Goal: Task Accomplishment & Management: Manage account settings

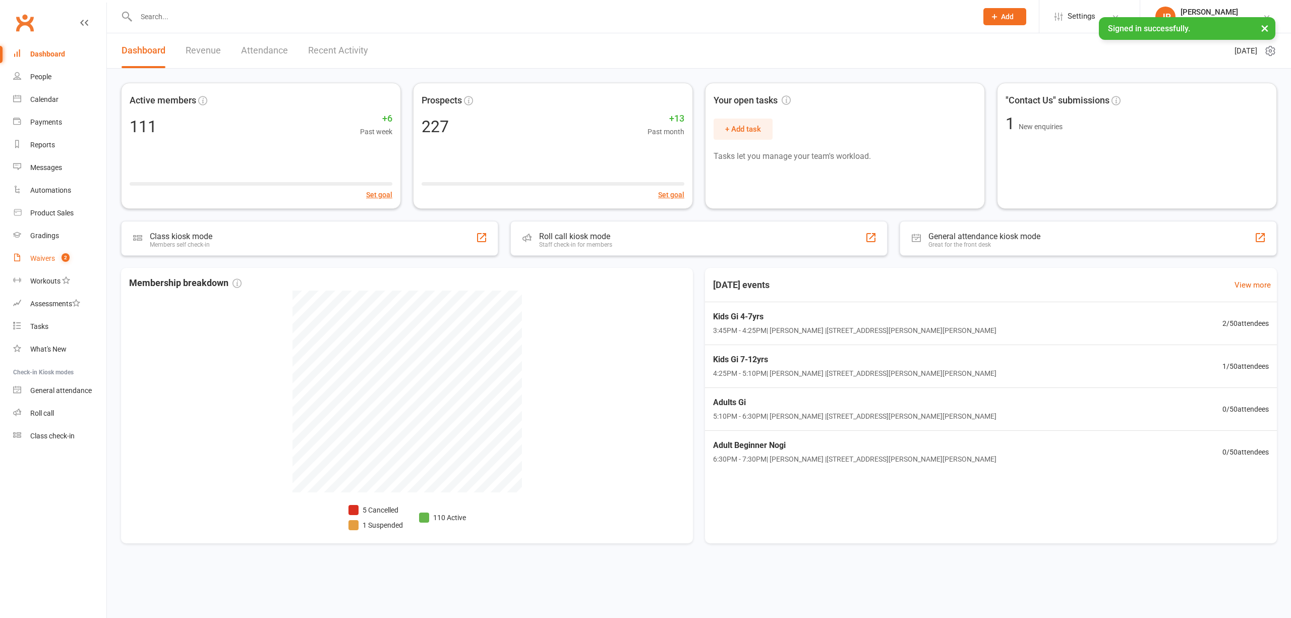
click at [51, 261] on div "Waivers" at bounding box center [42, 258] width 25 height 8
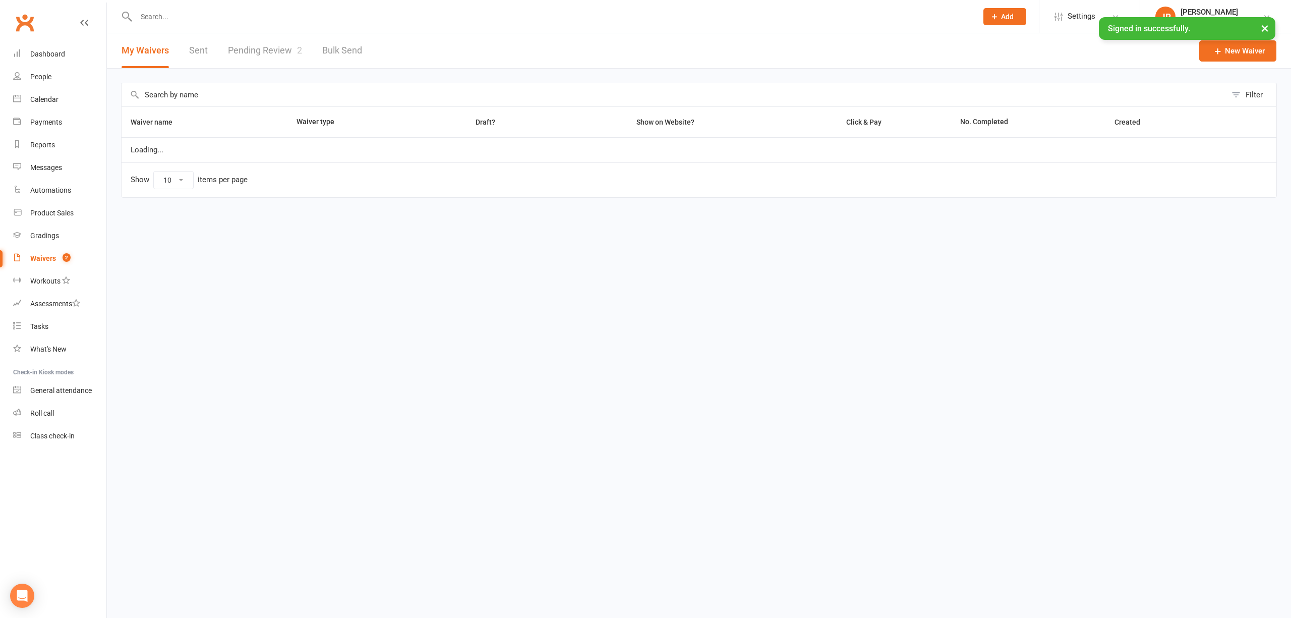
click at [270, 55] on link "Pending Review 2" at bounding box center [265, 50] width 74 height 35
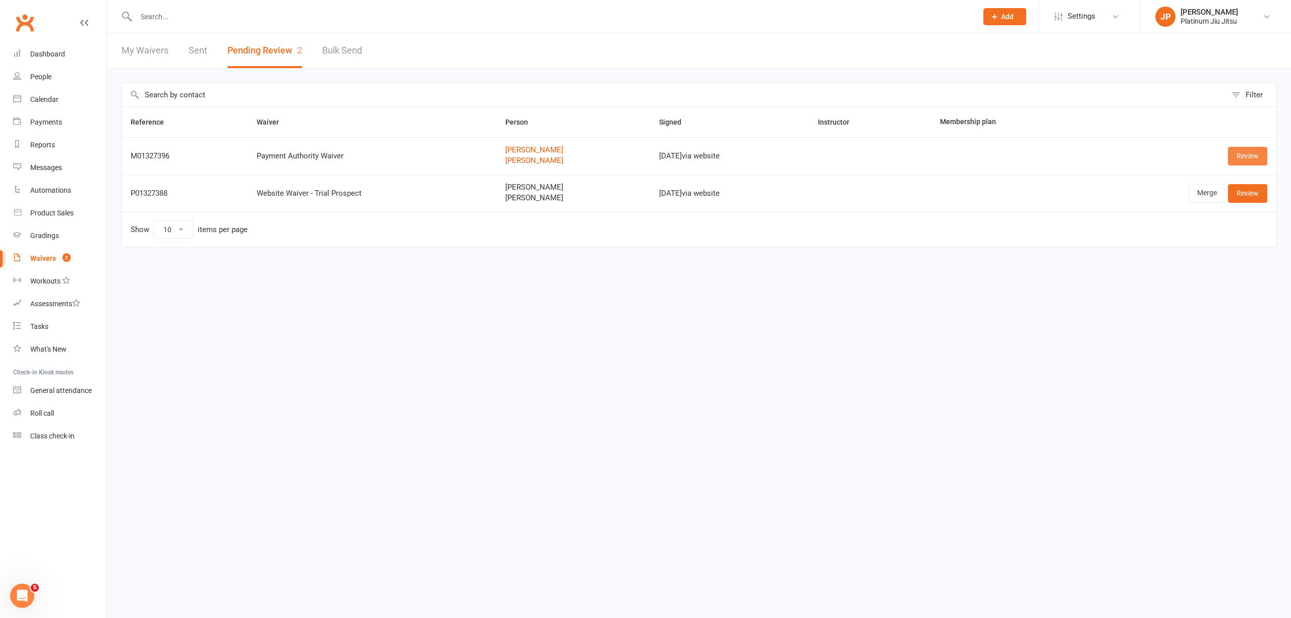
click at [1251, 156] on link "Review" at bounding box center [1247, 156] width 39 height 18
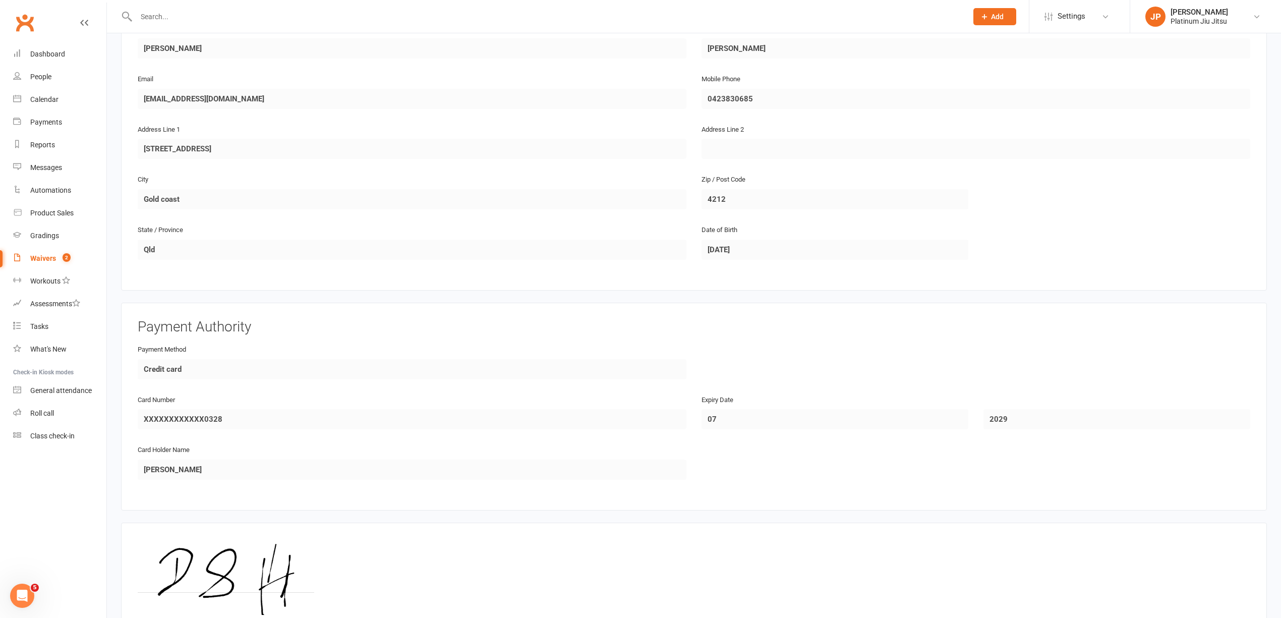
scroll to position [672, 0]
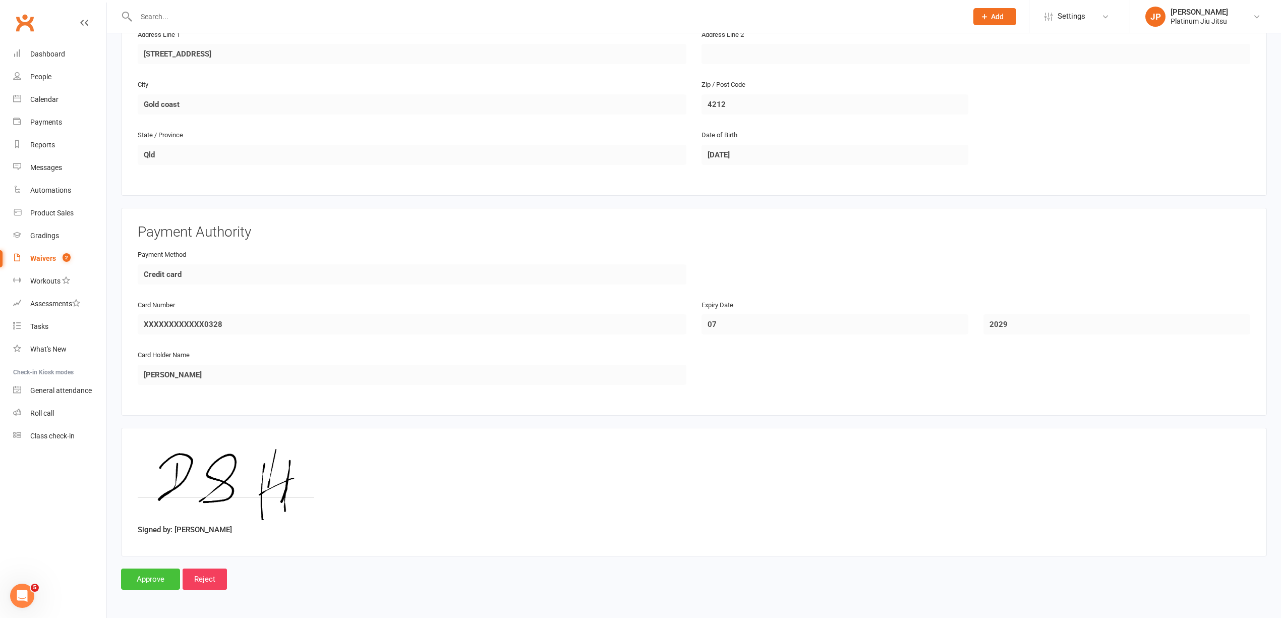
click at [147, 575] on input "Approve" at bounding box center [150, 578] width 59 height 21
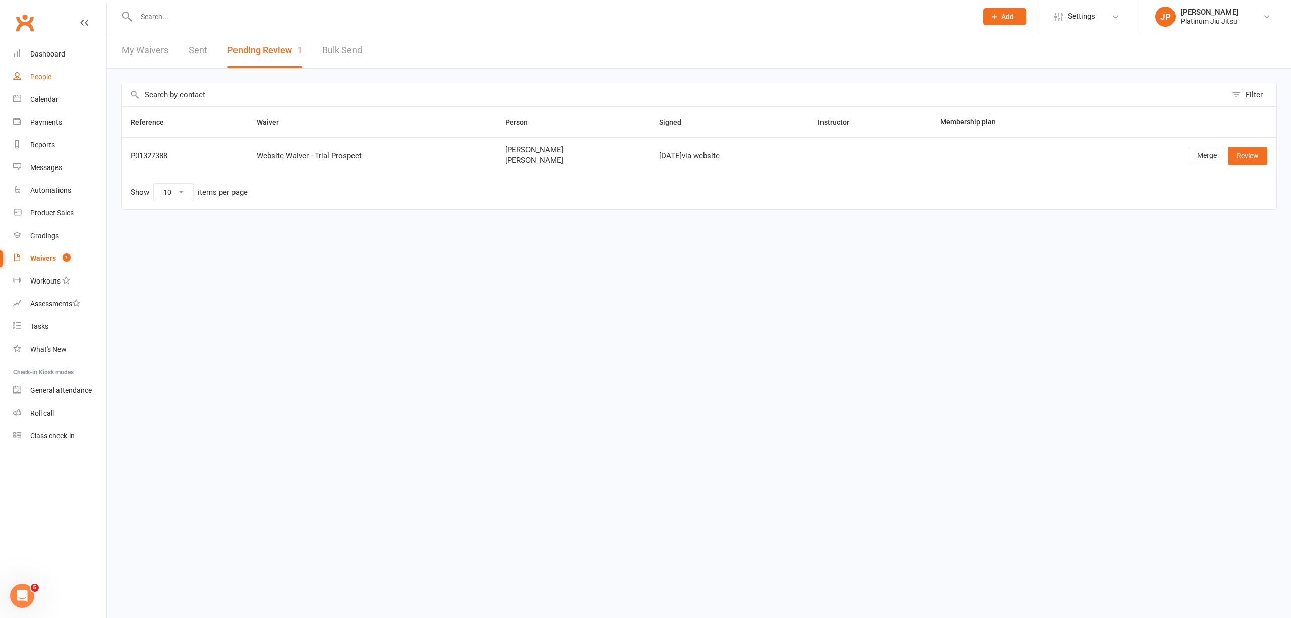
click at [47, 79] on div "People" at bounding box center [40, 77] width 21 height 8
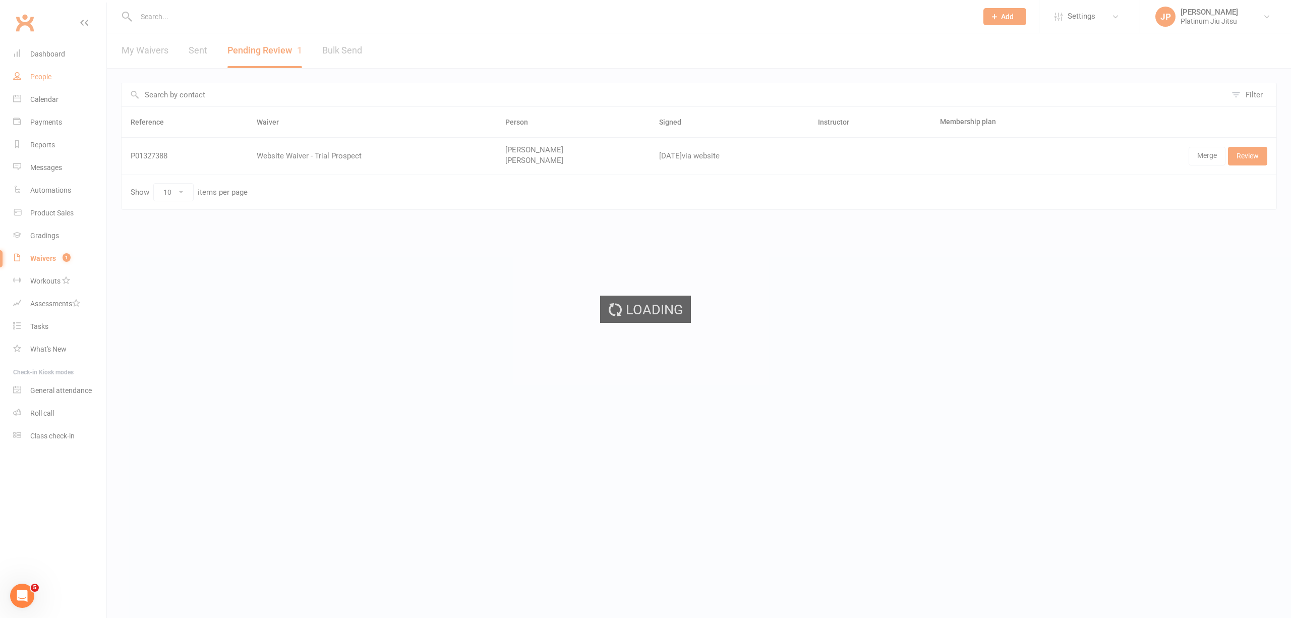
select select "100"
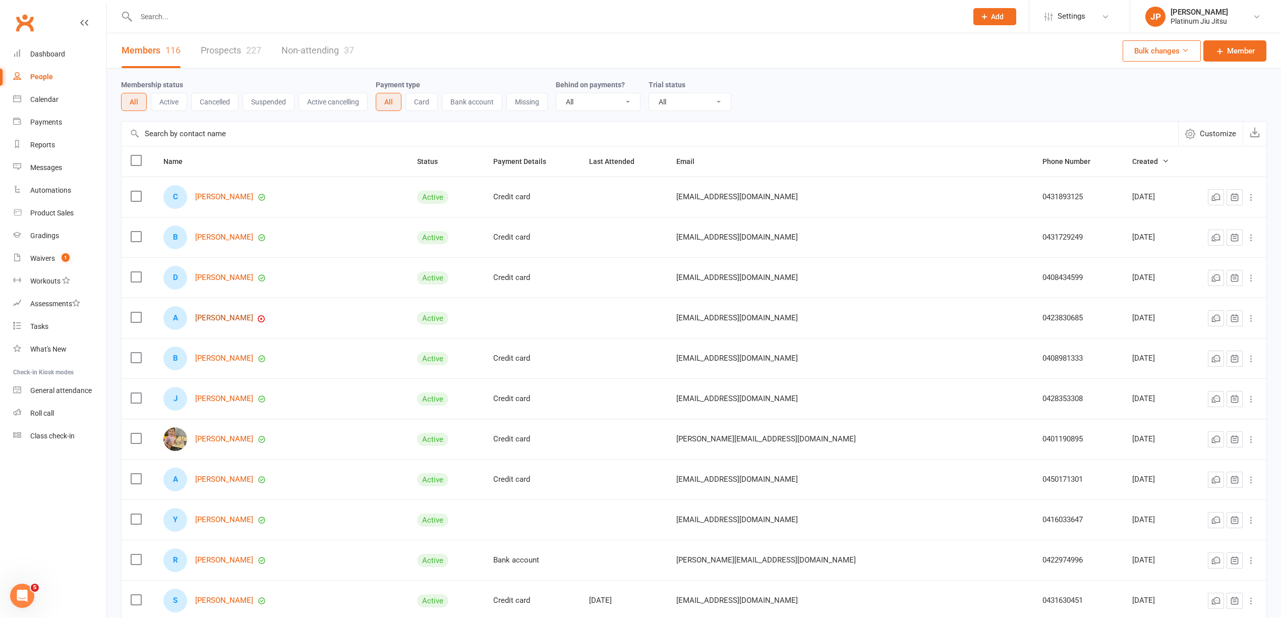
click at [232, 319] on link "[PERSON_NAME]" at bounding box center [224, 318] width 58 height 9
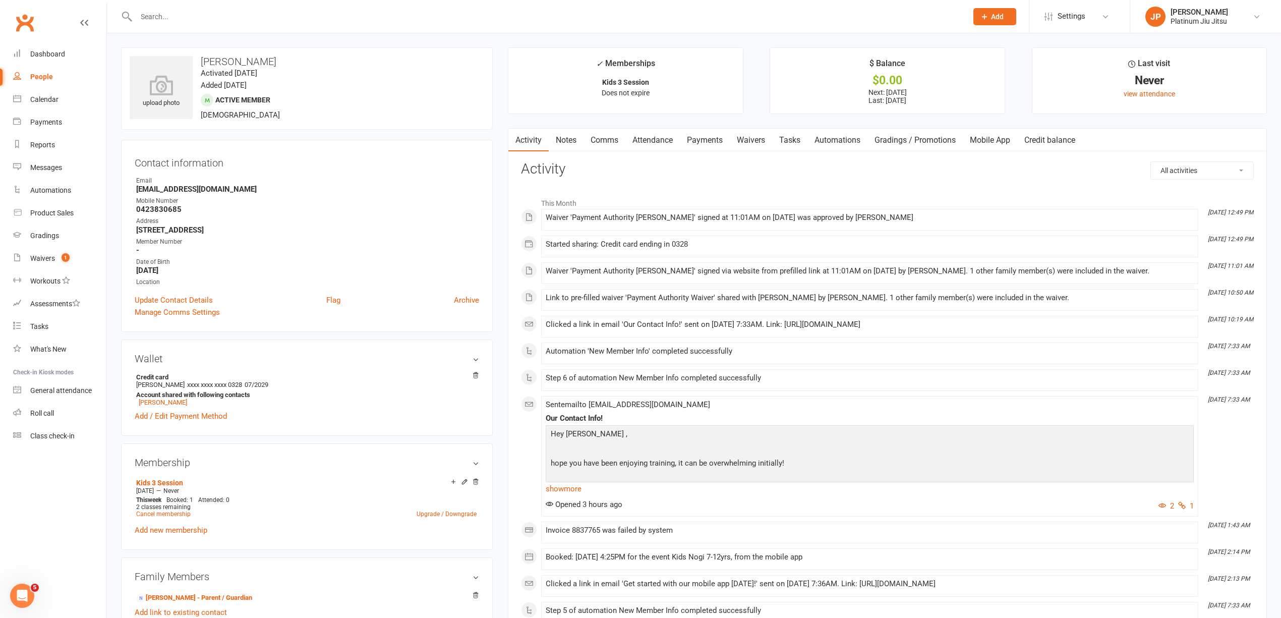
click at [716, 138] on link "Payments" at bounding box center [705, 140] width 50 height 23
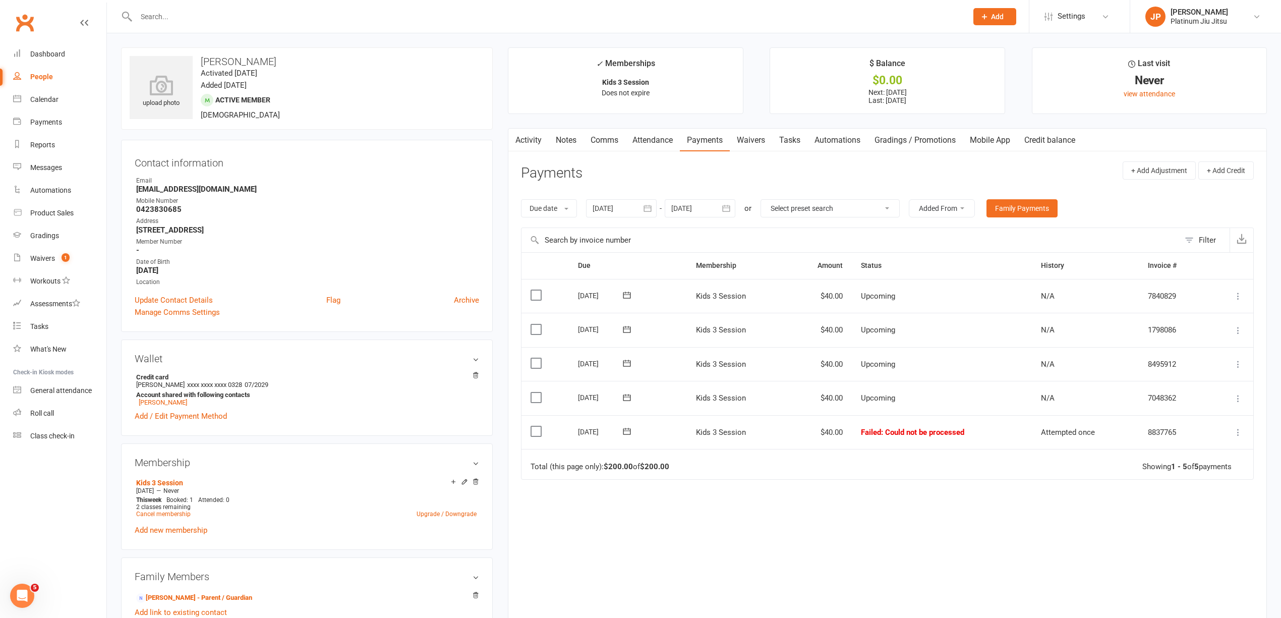
click at [627, 432] on icon at bounding box center [627, 431] width 8 height 7
click at [662, 529] on span "12" at bounding box center [663, 531] width 8 height 8
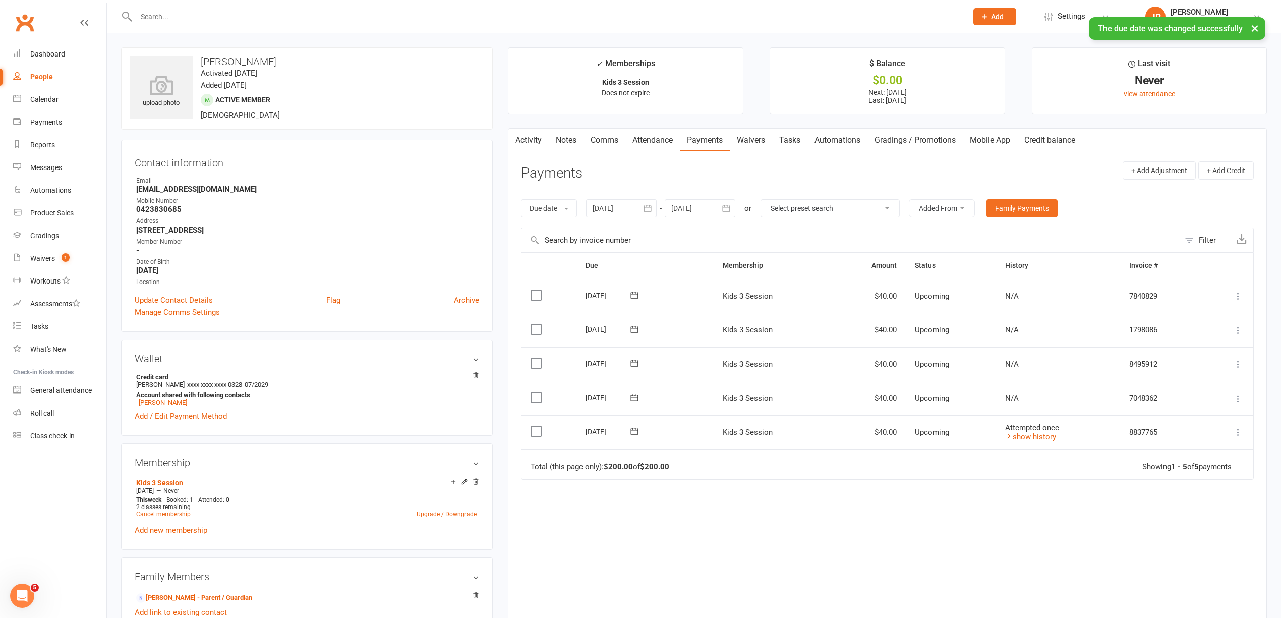
click at [497, 341] on div "upload photo [PERSON_NAME] Activated [DATE] Added [DATE] Active member [DEMOGRA…" at bounding box center [306, 537] width 387 height 981
click at [45, 56] on div "Dashboard" at bounding box center [47, 54] width 35 height 8
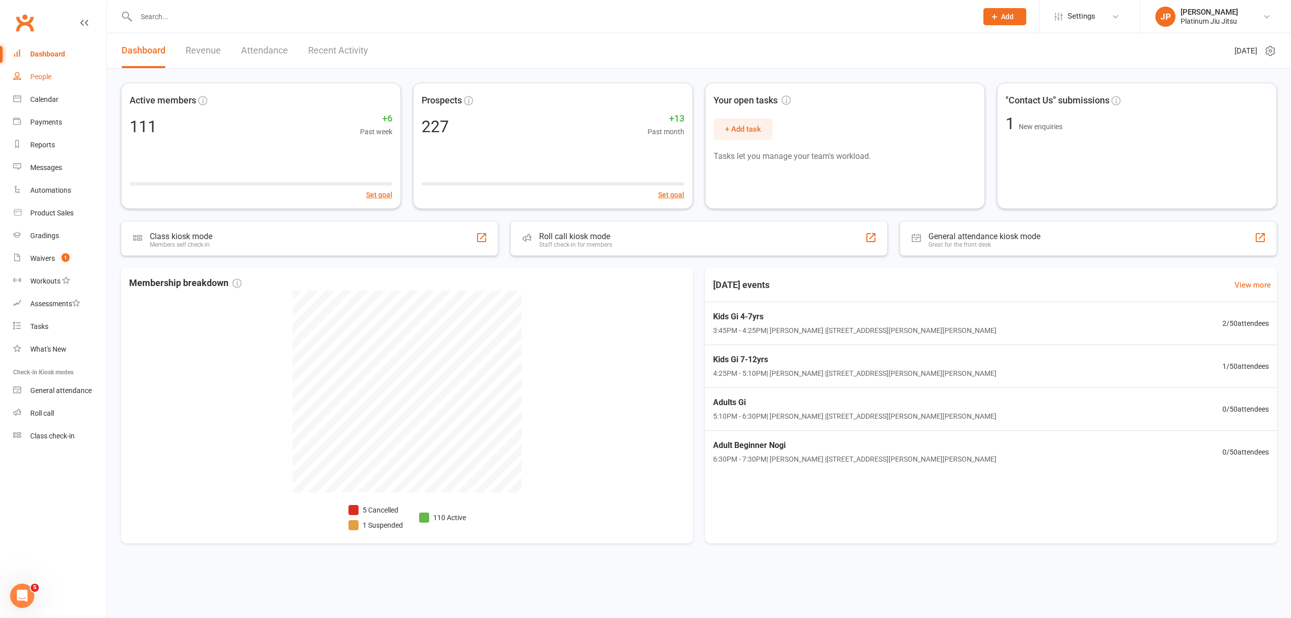
click at [34, 75] on div "People" at bounding box center [40, 77] width 21 height 8
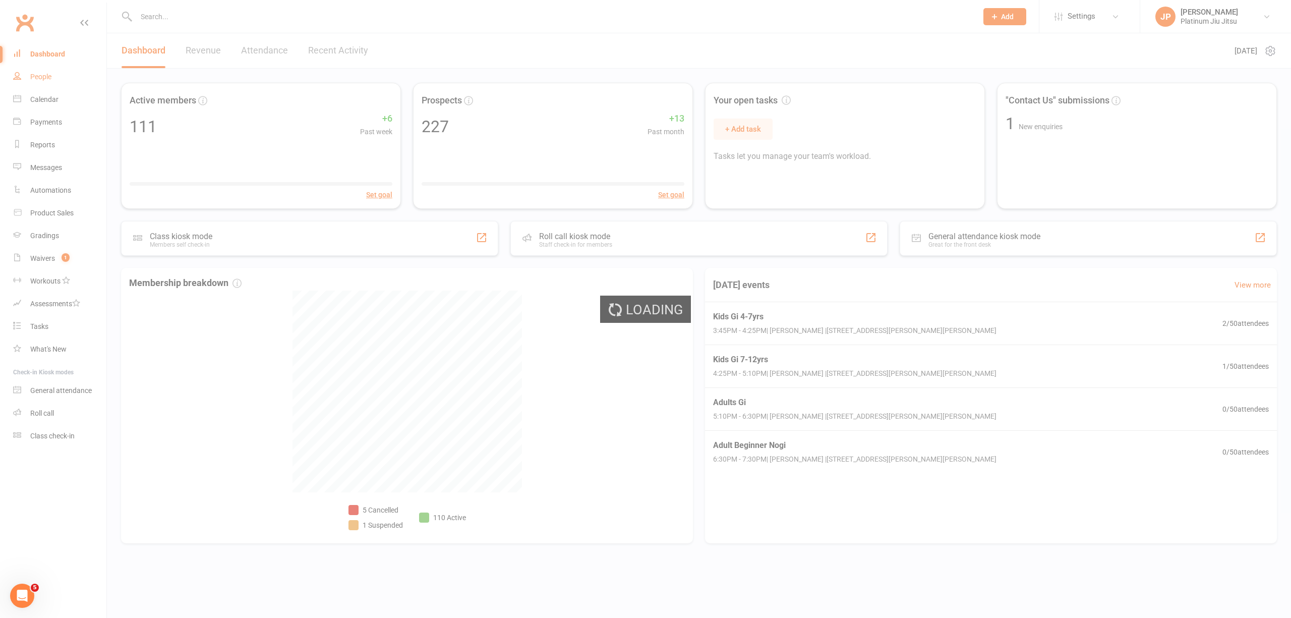
select select "100"
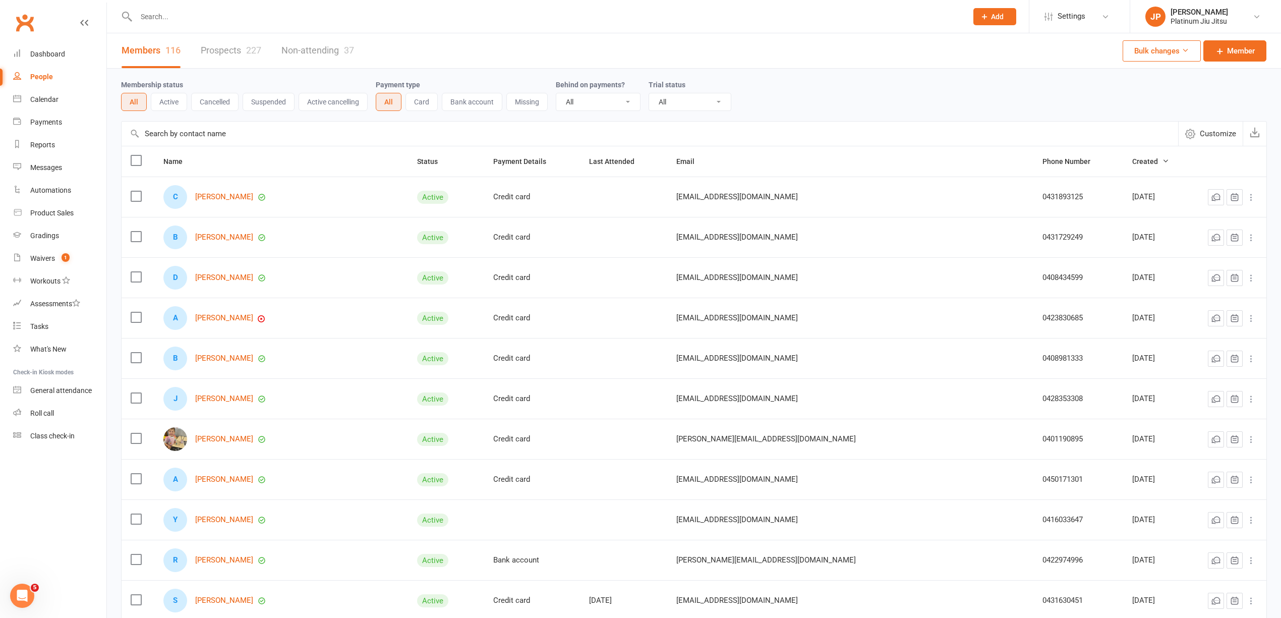
click at [169, 15] on input "text" at bounding box center [546, 17] width 827 height 14
click at [48, 54] on div "Dashboard" at bounding box center [47, 54] width 35 height 8
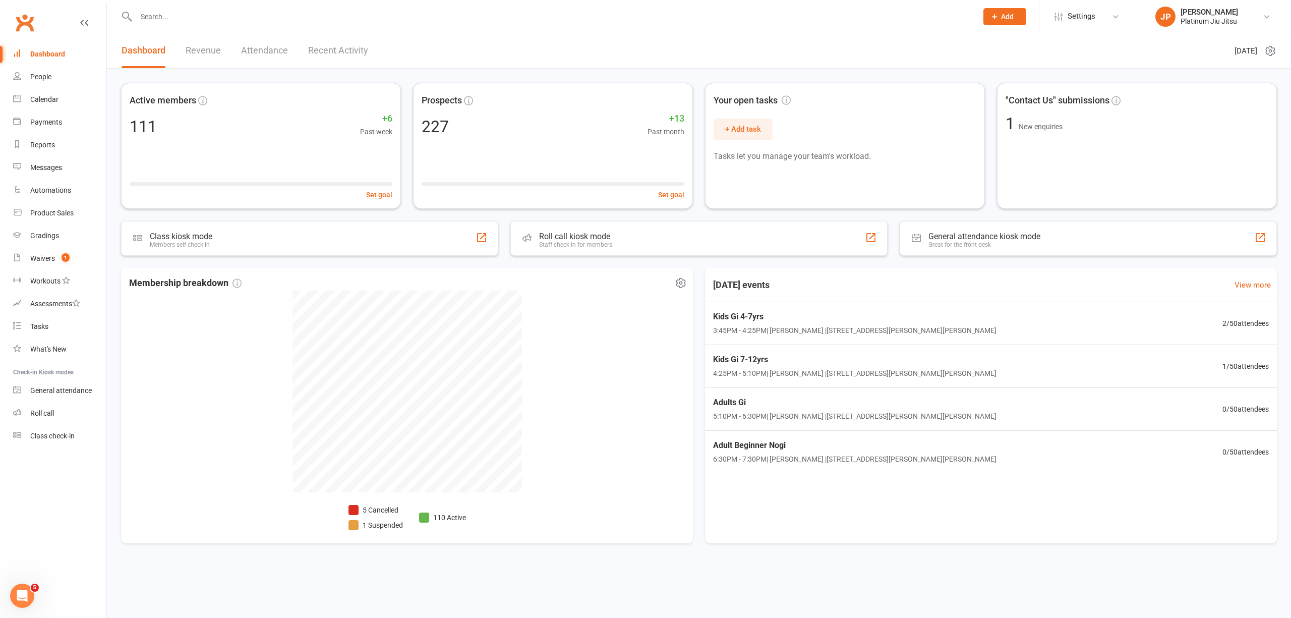
click at [376, 515] on li "5 Cancelled" at bounding box center [375, 509] width 54 height 11
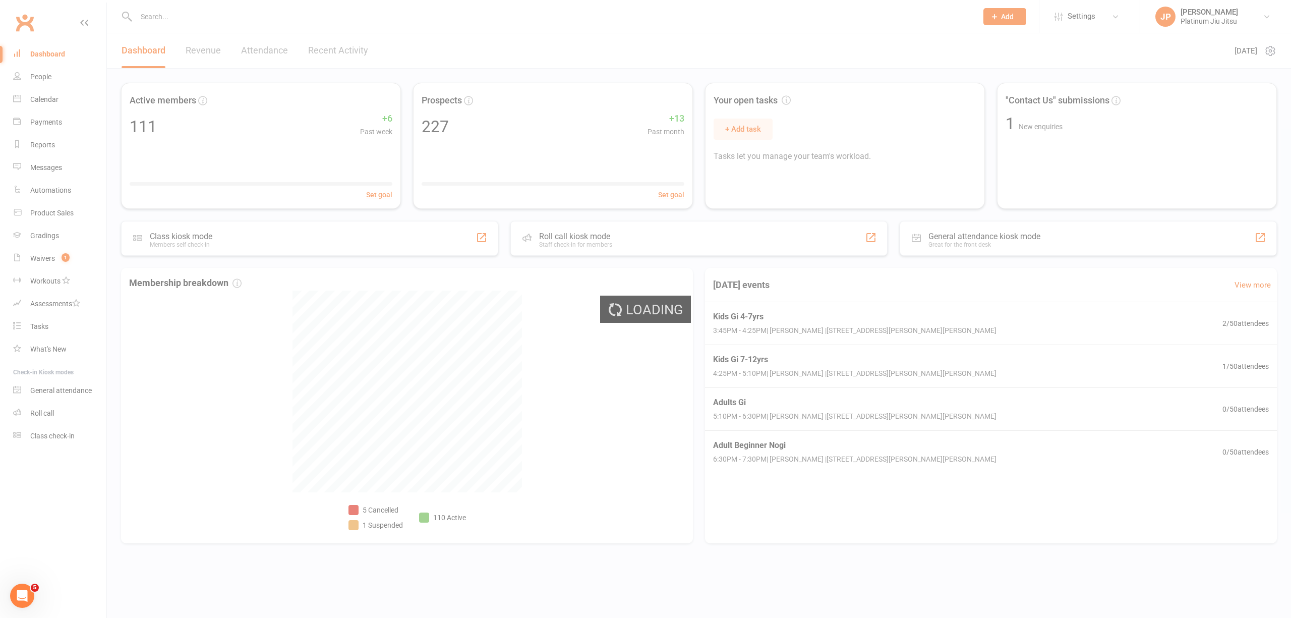
select select "no_trial"
select select "100"
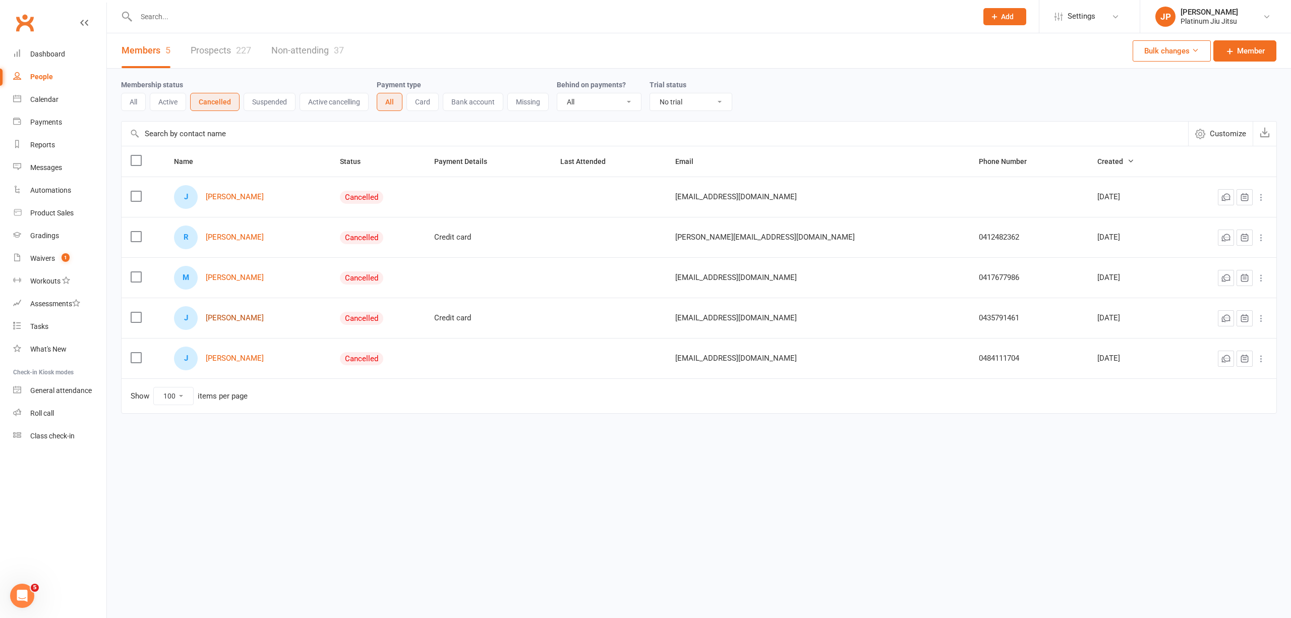
click at [233, 318] on link "[PERSON_NAME]" at bounding box center [235, 318] width 58 height 9
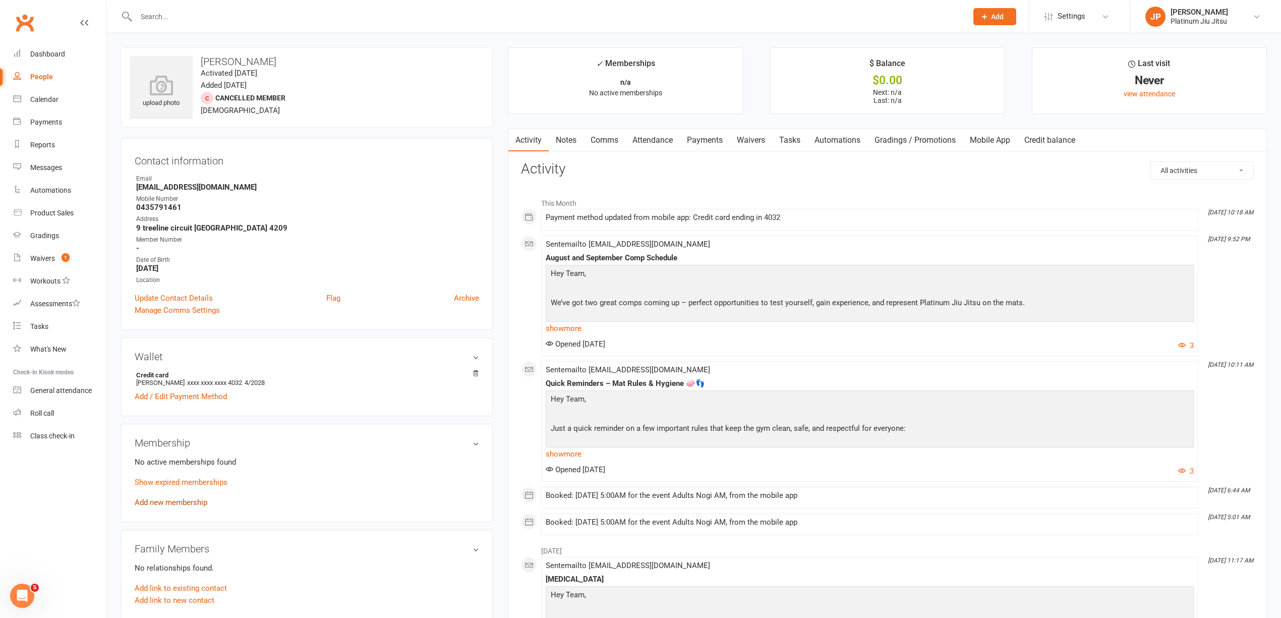
click at [170, 505] on link "Add new membership" at bounding box center [171, 502] width 73 height 9
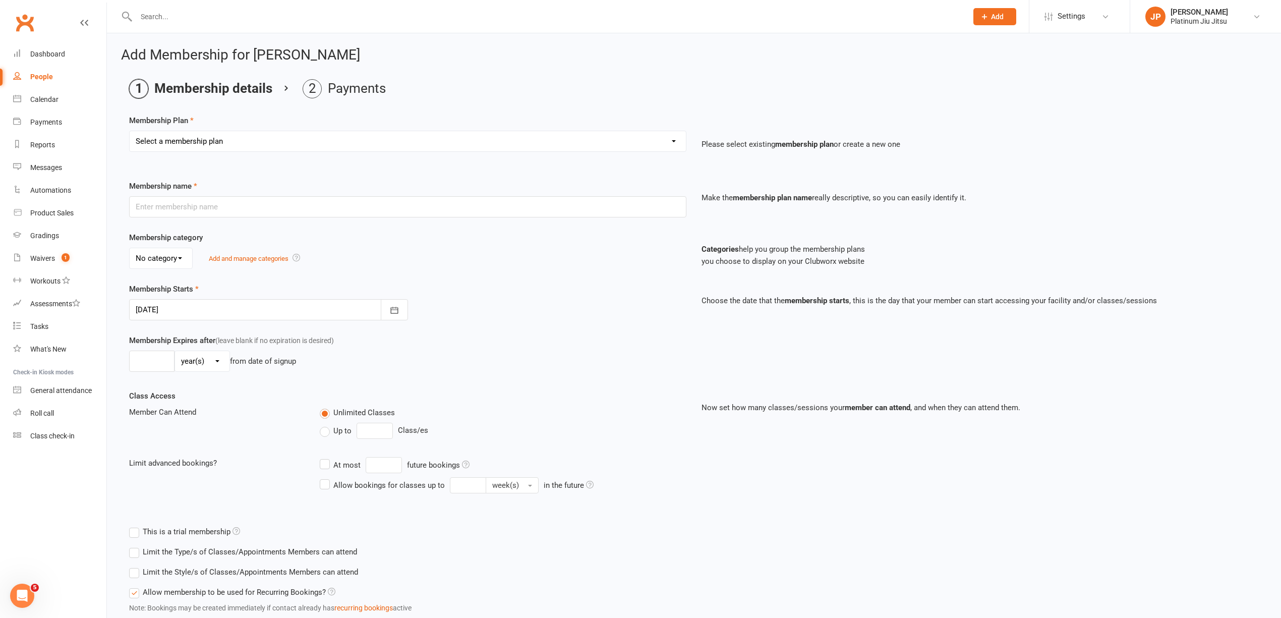
click at [202, 138] on select "Select a membership plan Create new Membership Plan Kids Unlimited Adults Unlim…" at bounding box center [408, 141] width 556 height 20
select select "8"
click at [130, 131] on select "Select a membership plan Create new Membership Plan Kids Unlimited Adults Unlim…" at bounding box center [408, 141] width 556 height 20
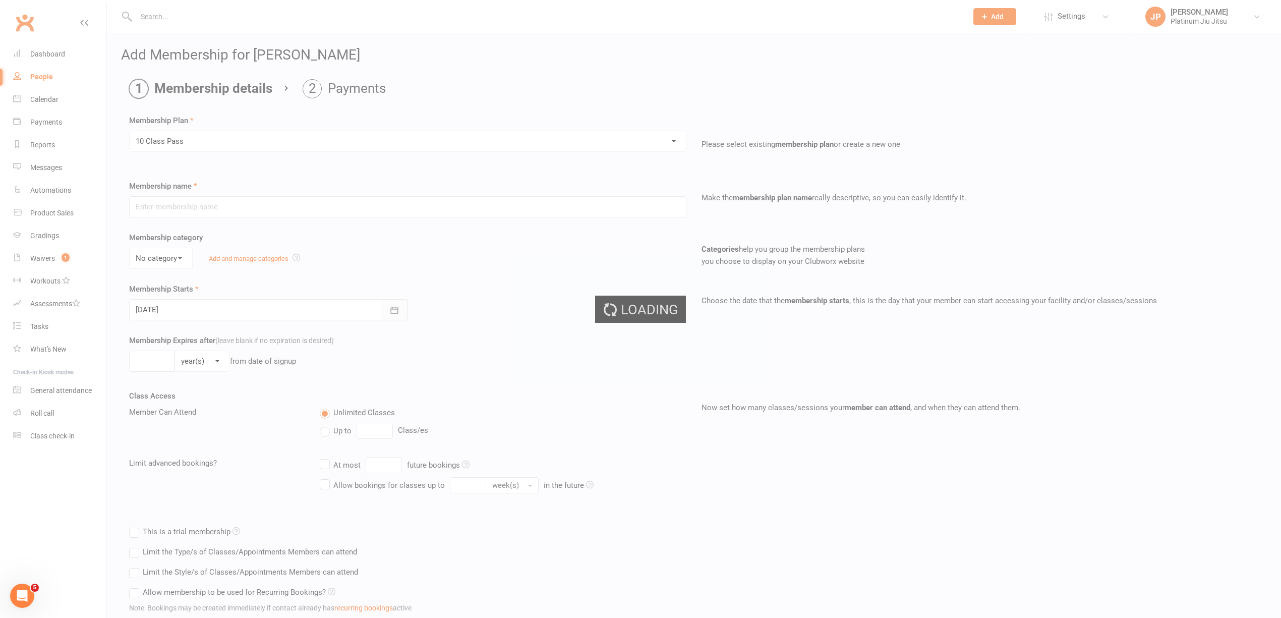
type input "10 Class Pass"
type input "4"
select select "2"
type input "10"
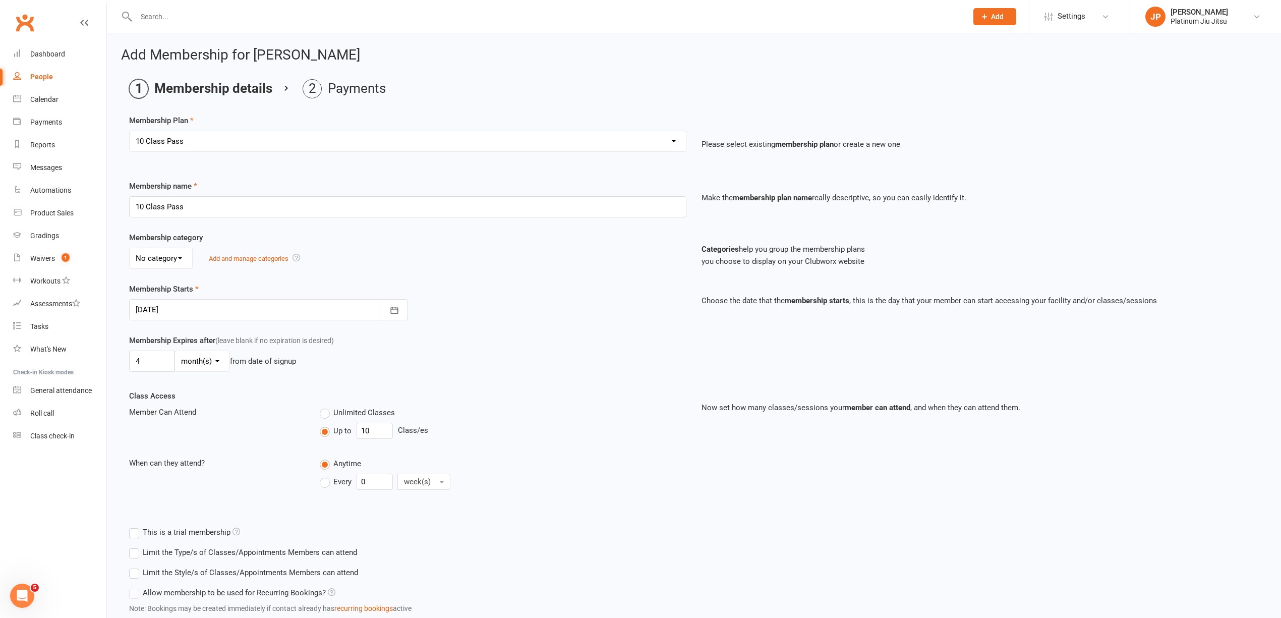
click at [534, 287] on div "Membership Starts [DATE] [DATE] Sun Mon Tue Wed Thu Fri Sat 31 27 28 29 30 31 0…" at bounding box center [408, 301] width 572 height 37
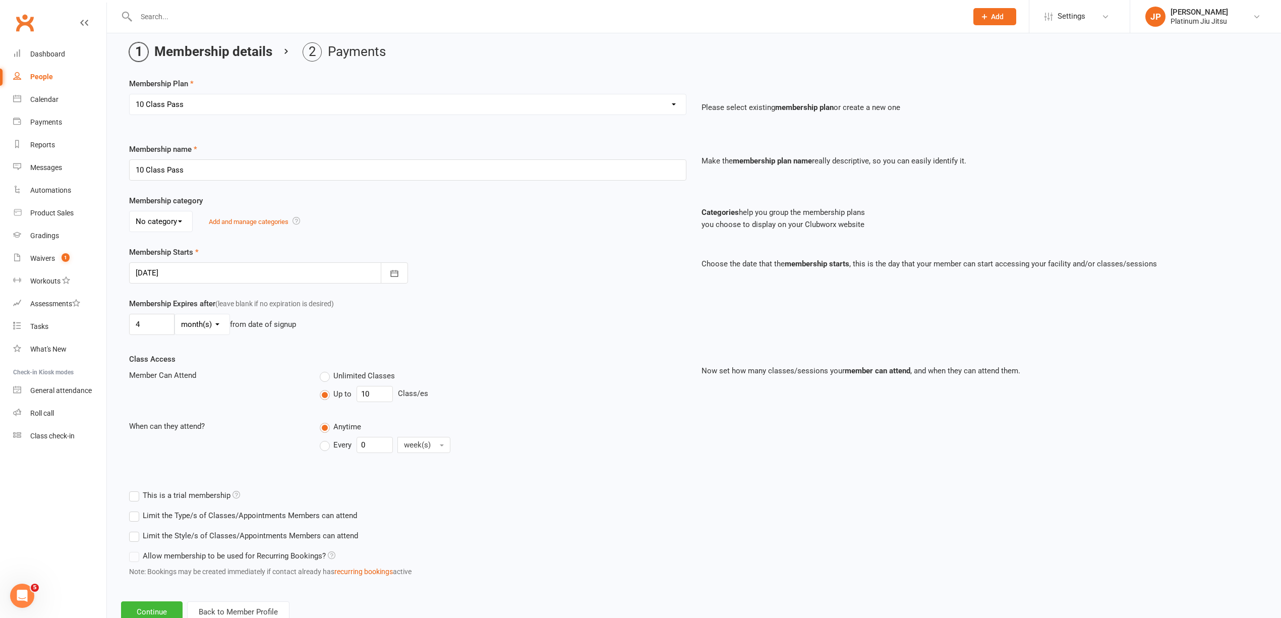
scroll to position [74, 0]
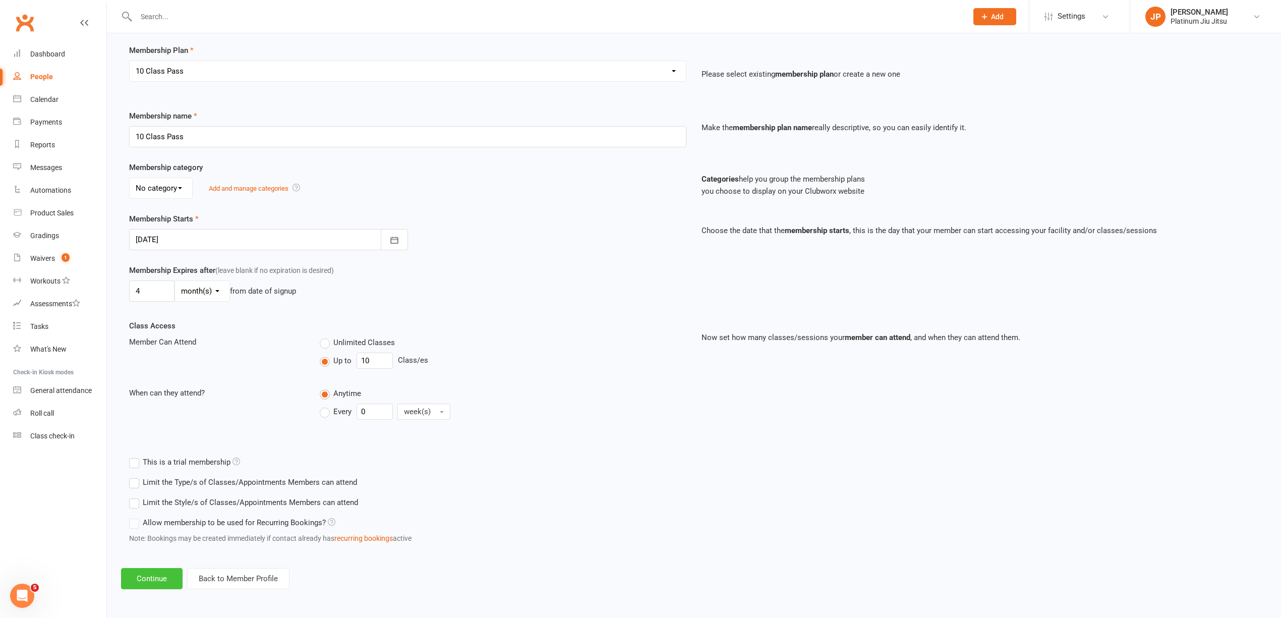
click at [160, 579] on button "Continue" at bounding box center [152, 578] width 62 height 21
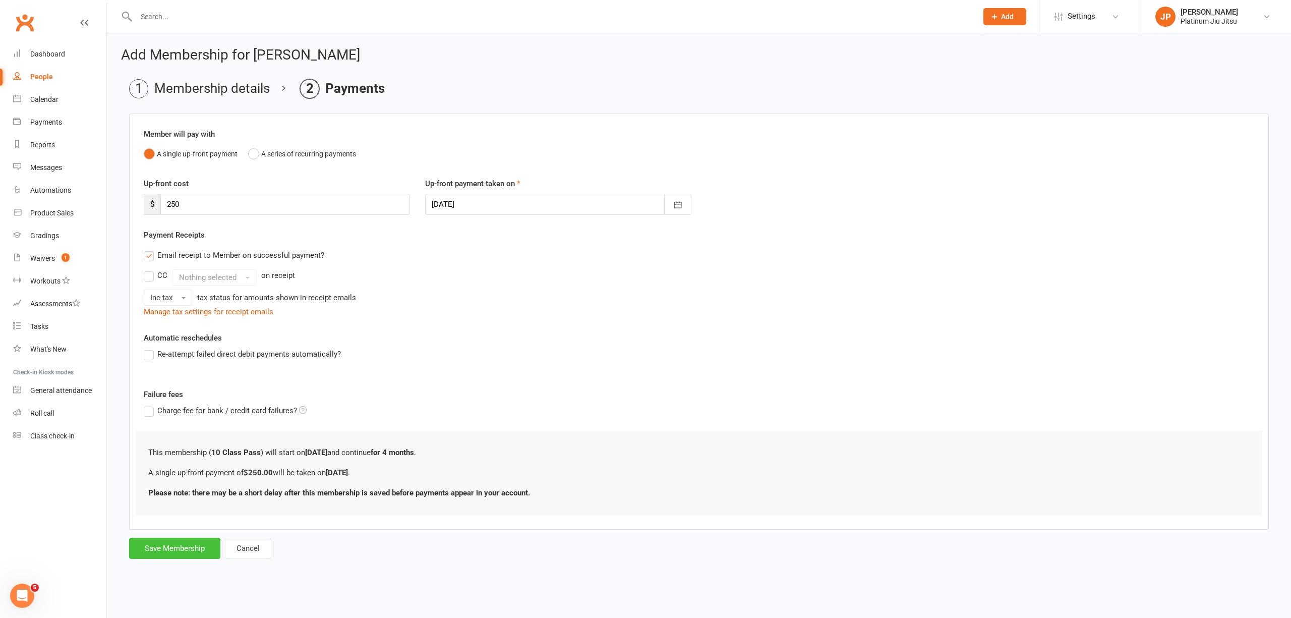
click at [184, 553] on button "Save Membership" at bounding box center [174, 548] width 91 height 21
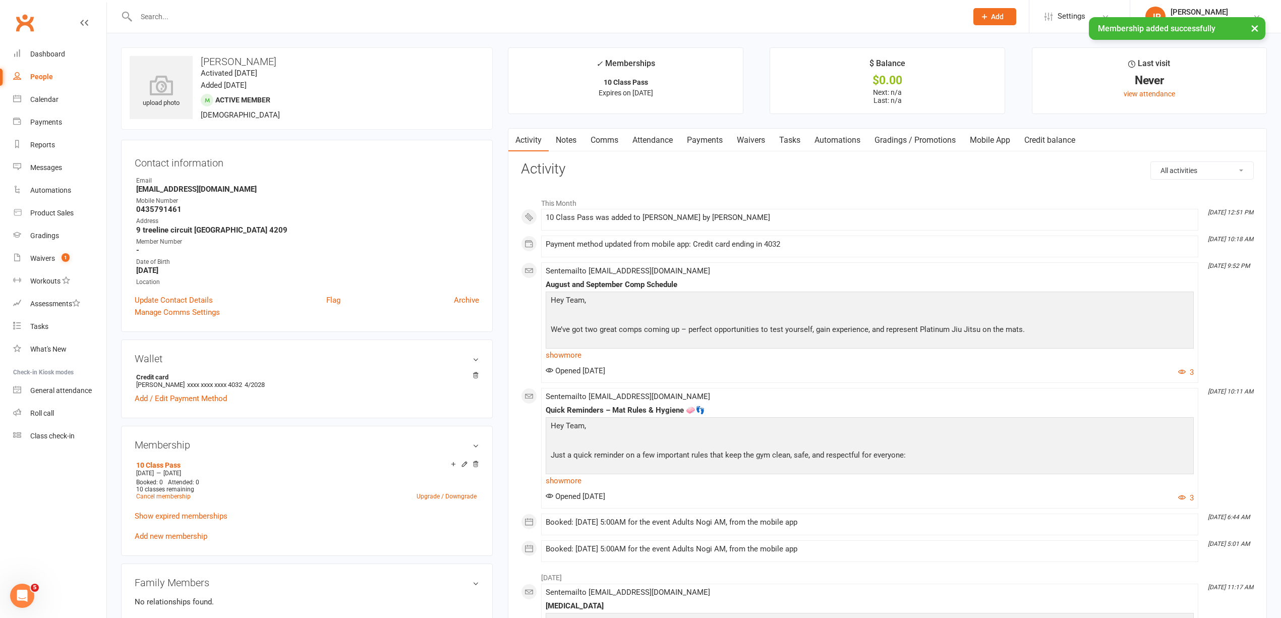
click at [715, 138] on link "Payments" at bounding box center [705, 140] width 50 height 23
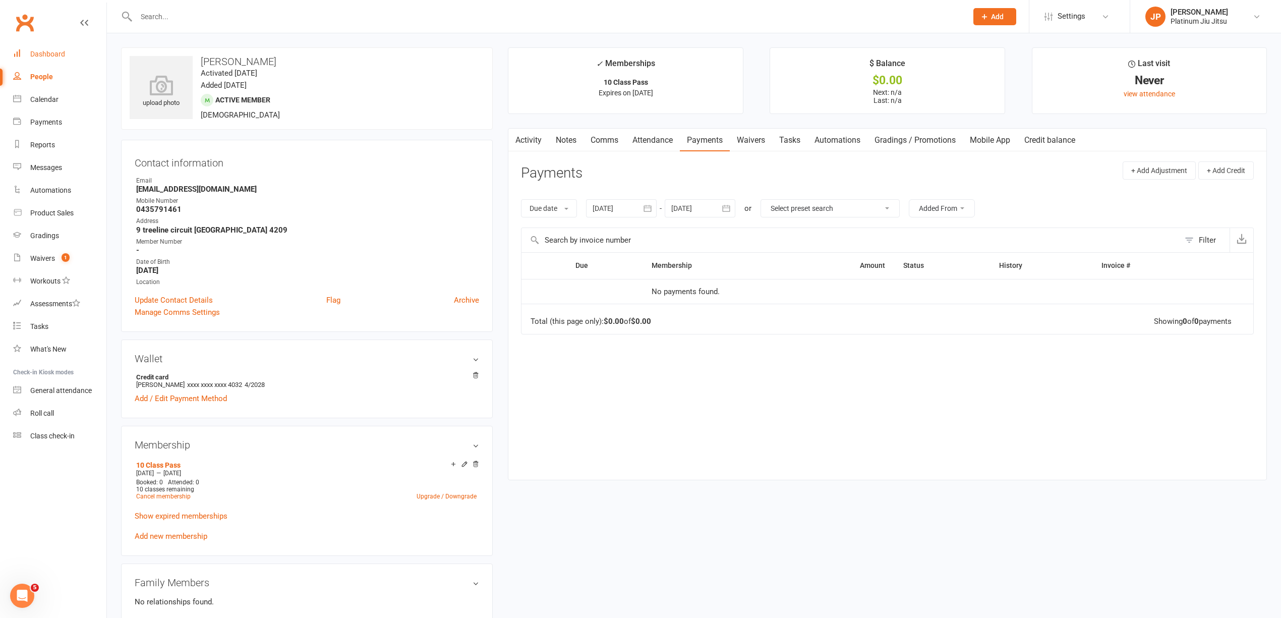
click at [57, 55] on div "Dashboard" at bounding box center [47, 54] width 35 height 8
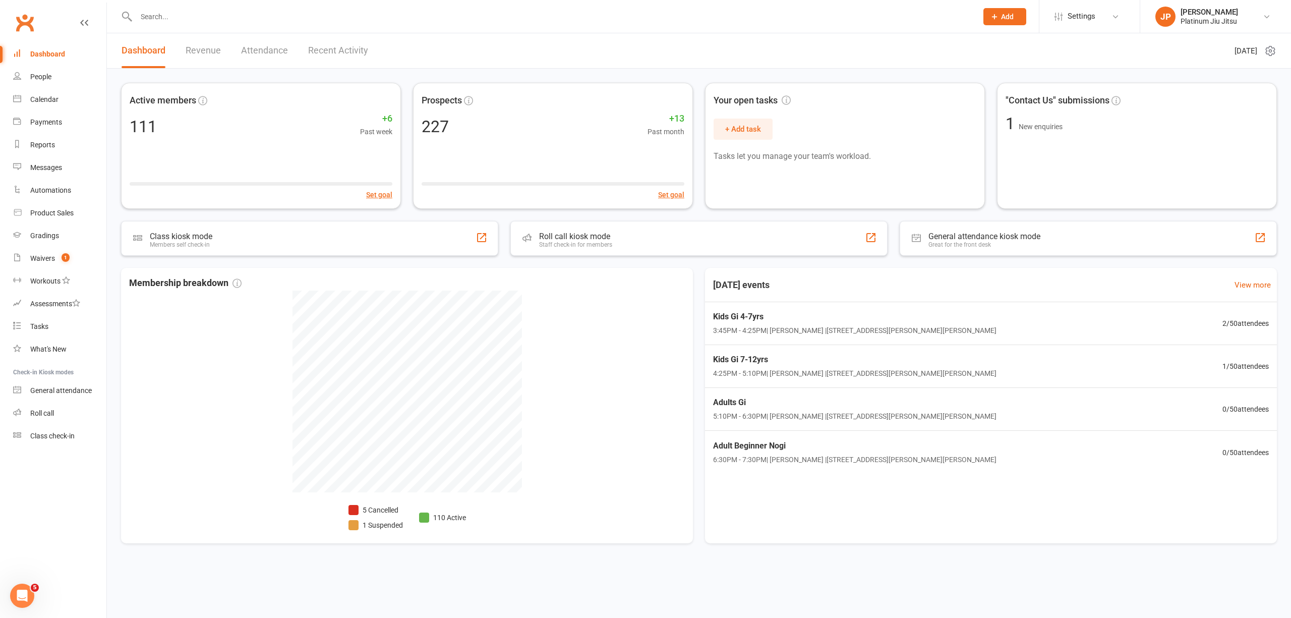
click at [209, 55] on link "Revenue" at bounding box center [203, 50] width 35 height 35
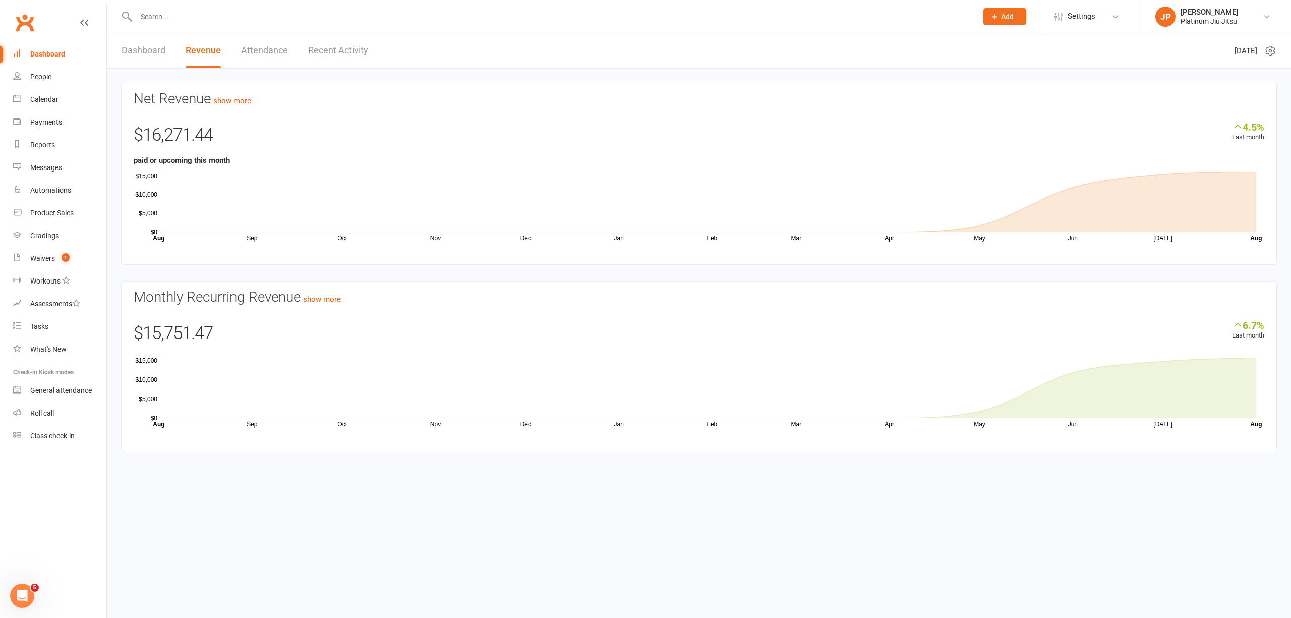
click at [514, 77] on div "Net Revenue show more 4.5% Last month $16,271.44 paid or upcoming this month Se…" at bounding box center [699, 268] width 1184 height 398
click at [54, 75] on link "People" at bounding box center [59, 77] width 93 height 23
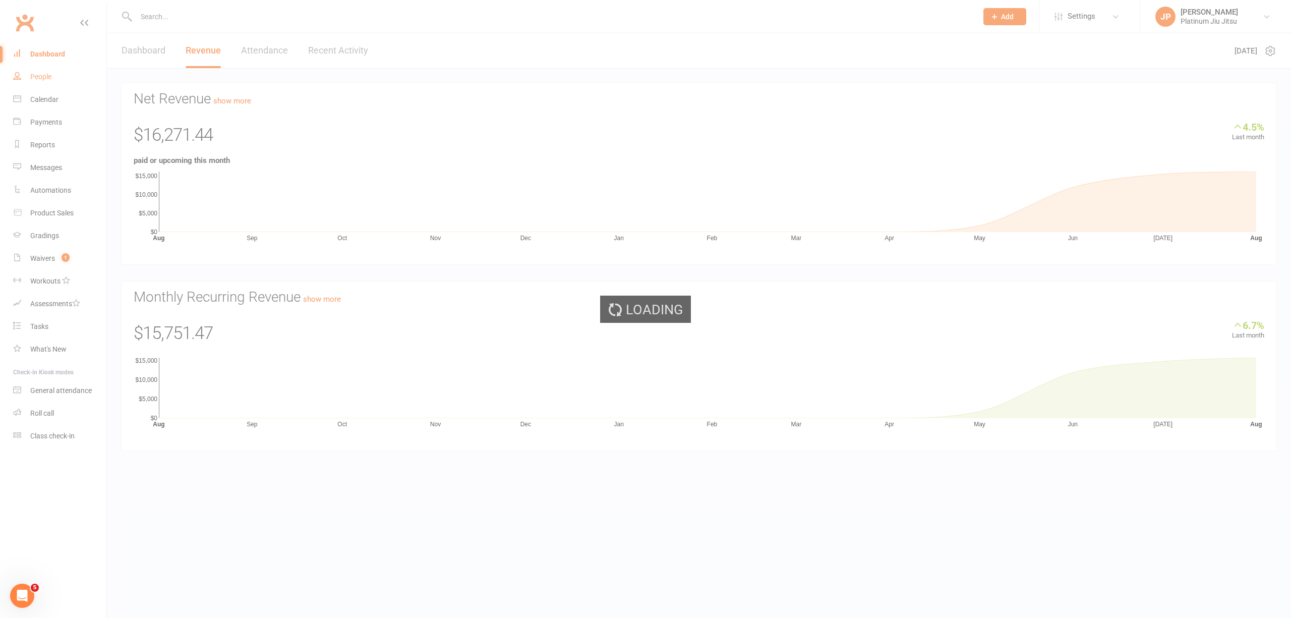
select select "100"
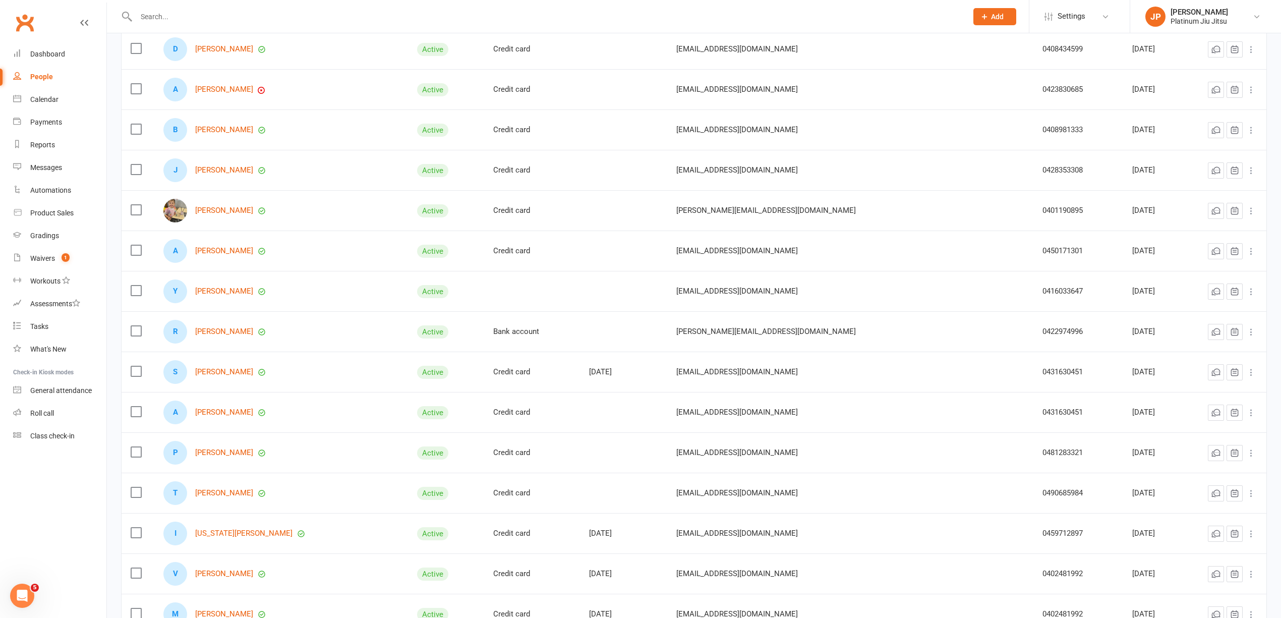
scroll to position [470, 0]
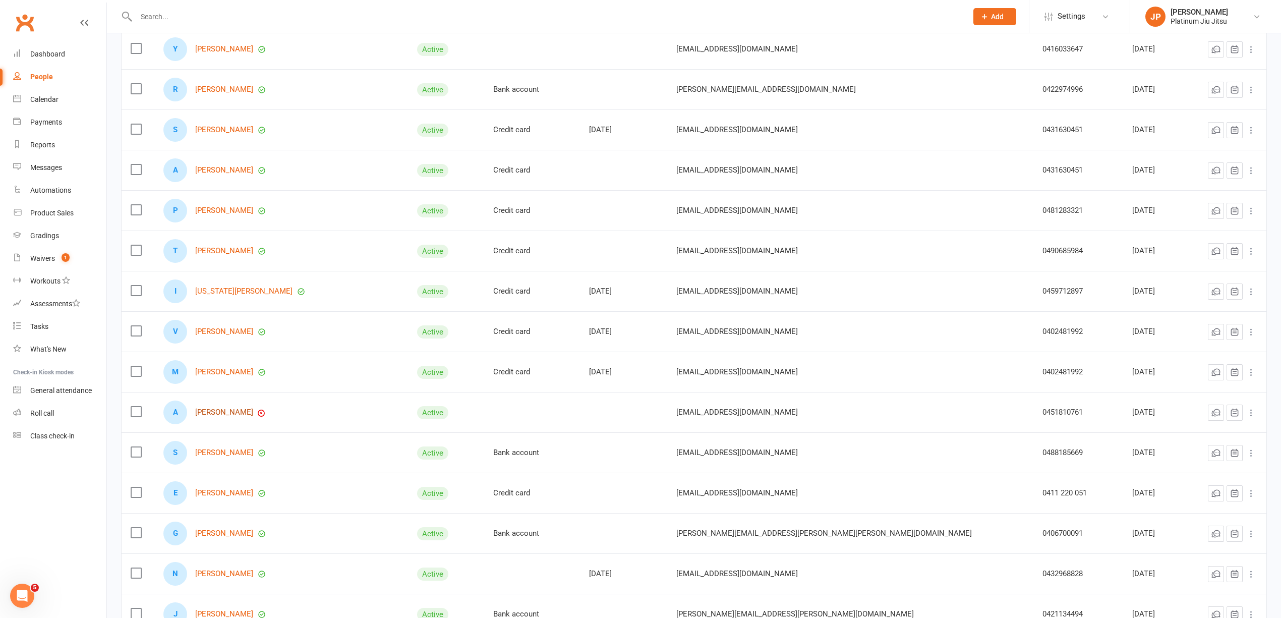
click at [221, 417] on link "[PERSON_NAME]" at bounding box center [224, 412] width 58 height 9
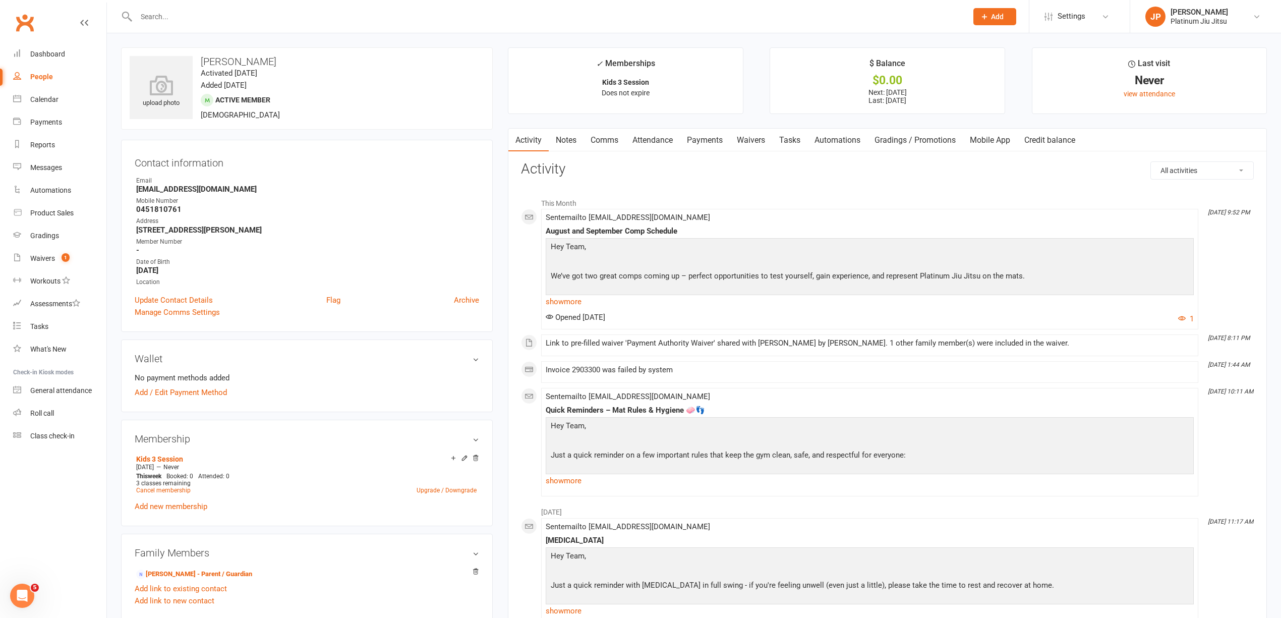
click at [648, 141] on link "Attendance" at bounding box center [652, 140] width 54 height 23
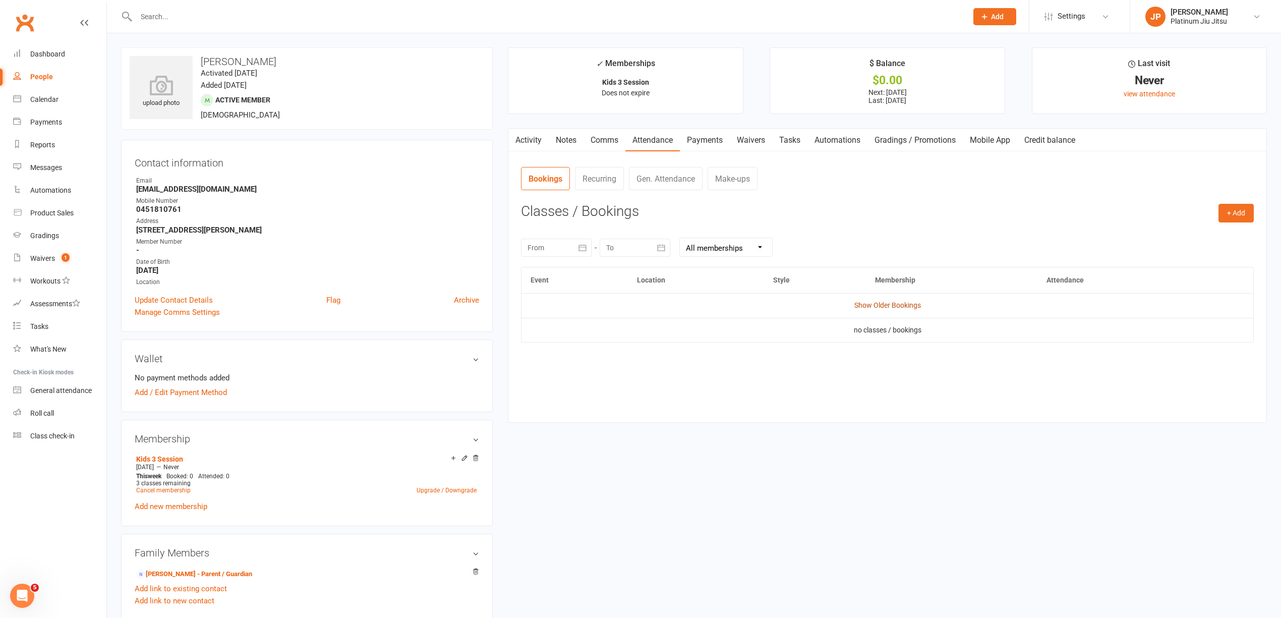
click at [896, 304] on link "Show Older Bookings" at bounding box center [887, 305] width 67 height 8
click at [918, 237] on div "[DATE] Sun Mon Tue Wed Thu Fri Sat 31 27 28 29 30 31 01 02 32 03 04 05 06 07 08…" at bounding box center [887, 246] width 733 height 39
click at [679, 185] on link "Gen. Attendance" at bounding box center [666, 178] width 74 height 23
click at [548, 176] on link "Bookings" at bounding box center [545, 178] width 48 height 23
click at [737, 181] on link "Make-ups" at bounding box center [732, 178] width 50 height 23
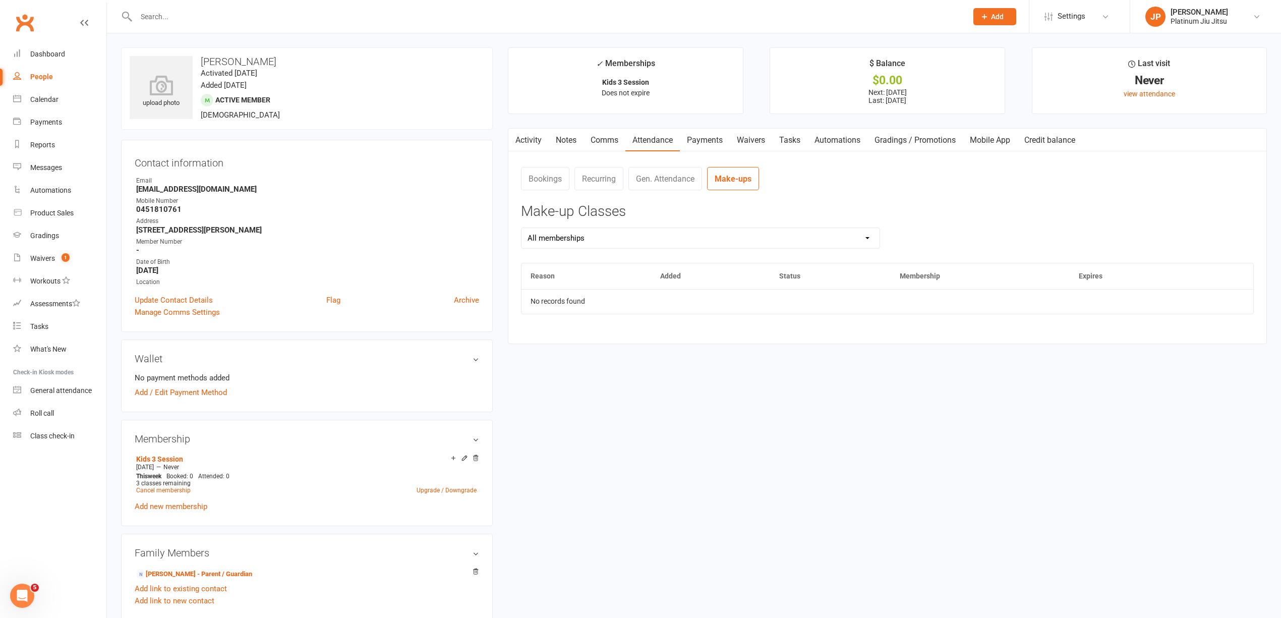
click at [548, 176] on link "Bookings" at bounding box center [545, 178] width 48 height 23
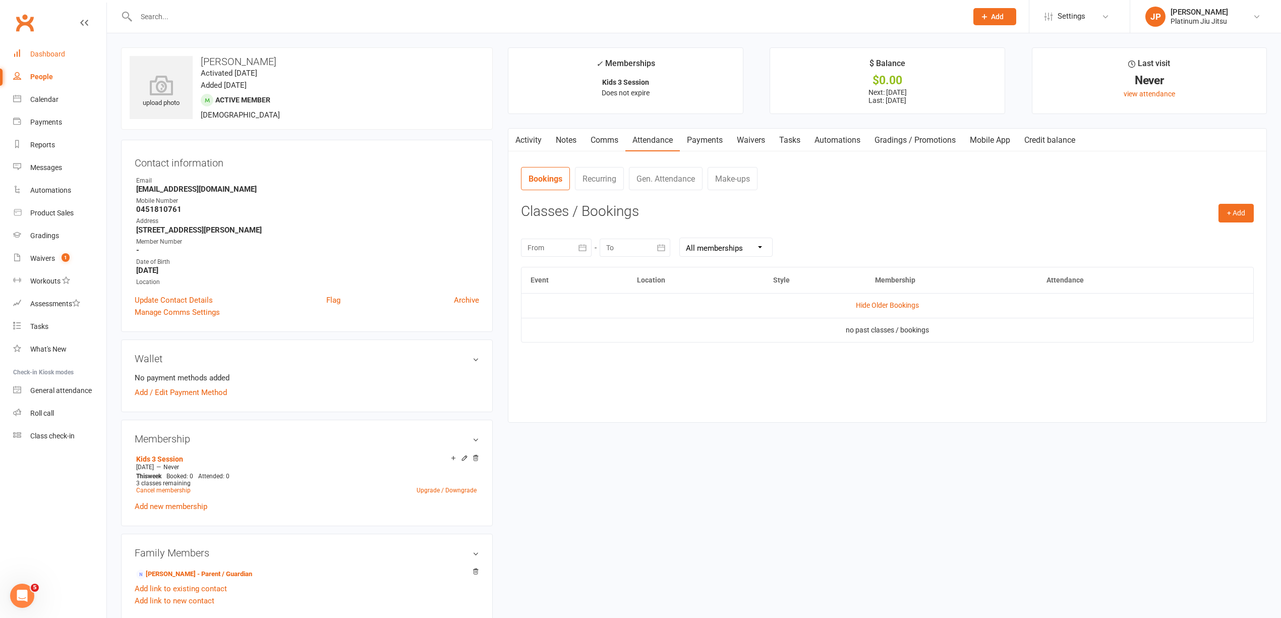
click at [47, 49] on link "Dashboard" at bounding box center [59, 54] width 93 height 23
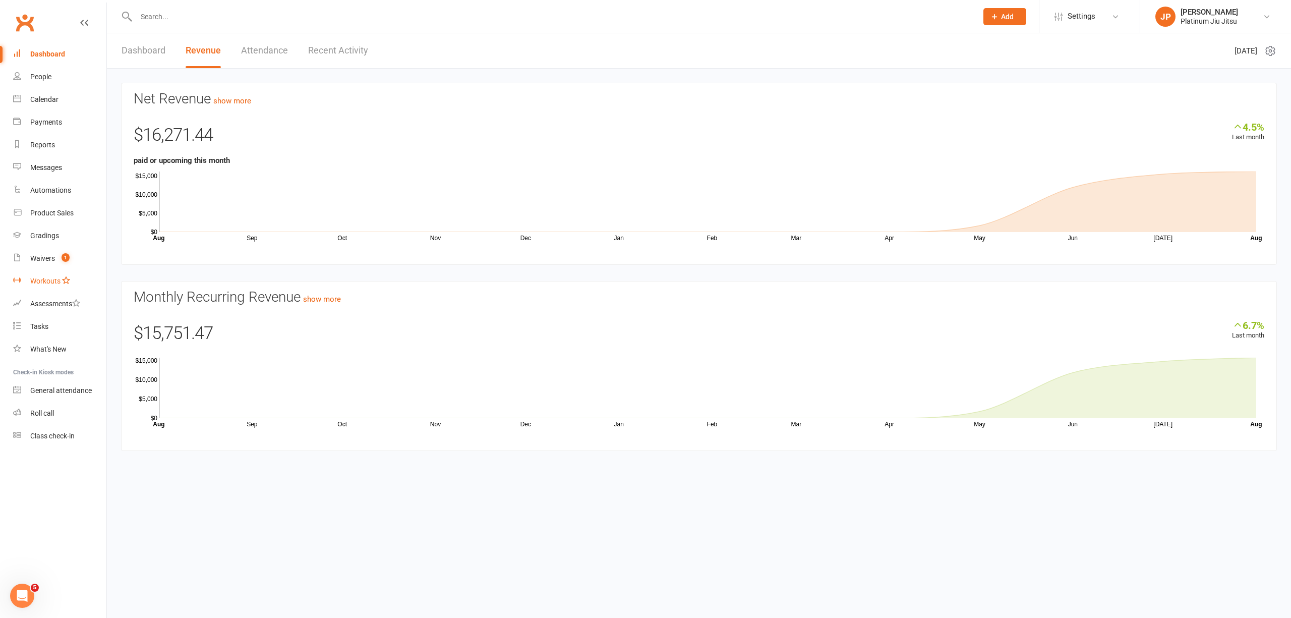
click at [47, 281] on div "Workouts" at bounding box center [45, 281] width 30 height 8
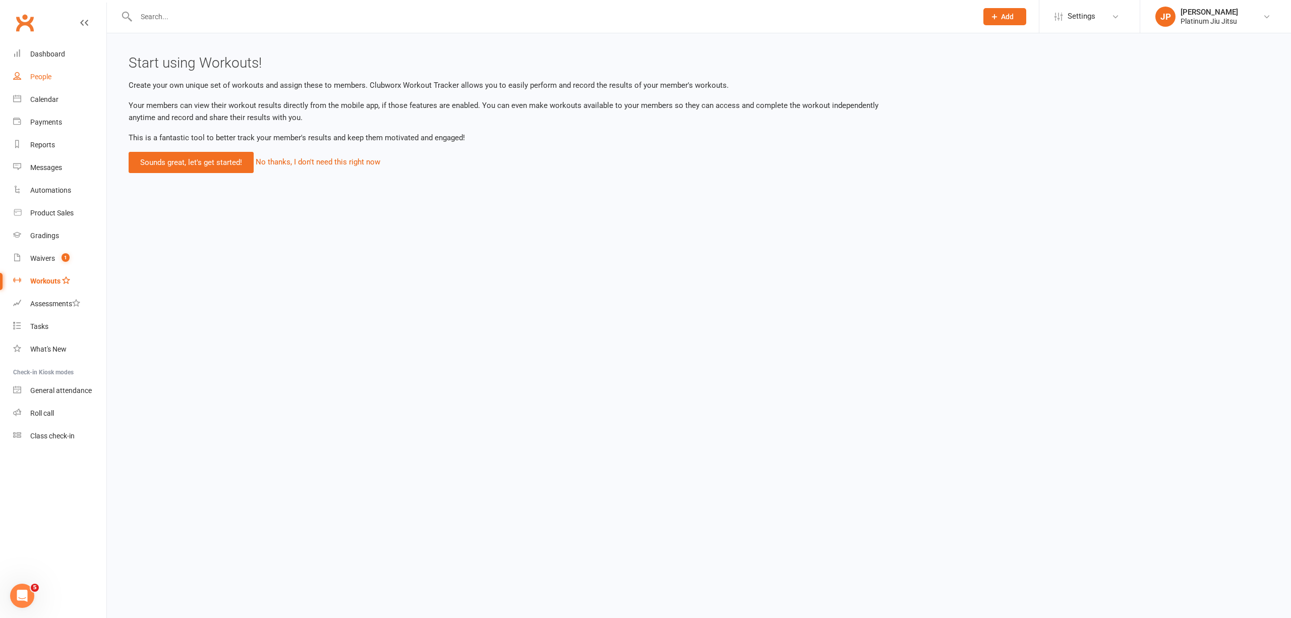
click at [46, 79] on div "People" at bounding box center [40, 77] width 21 height 8
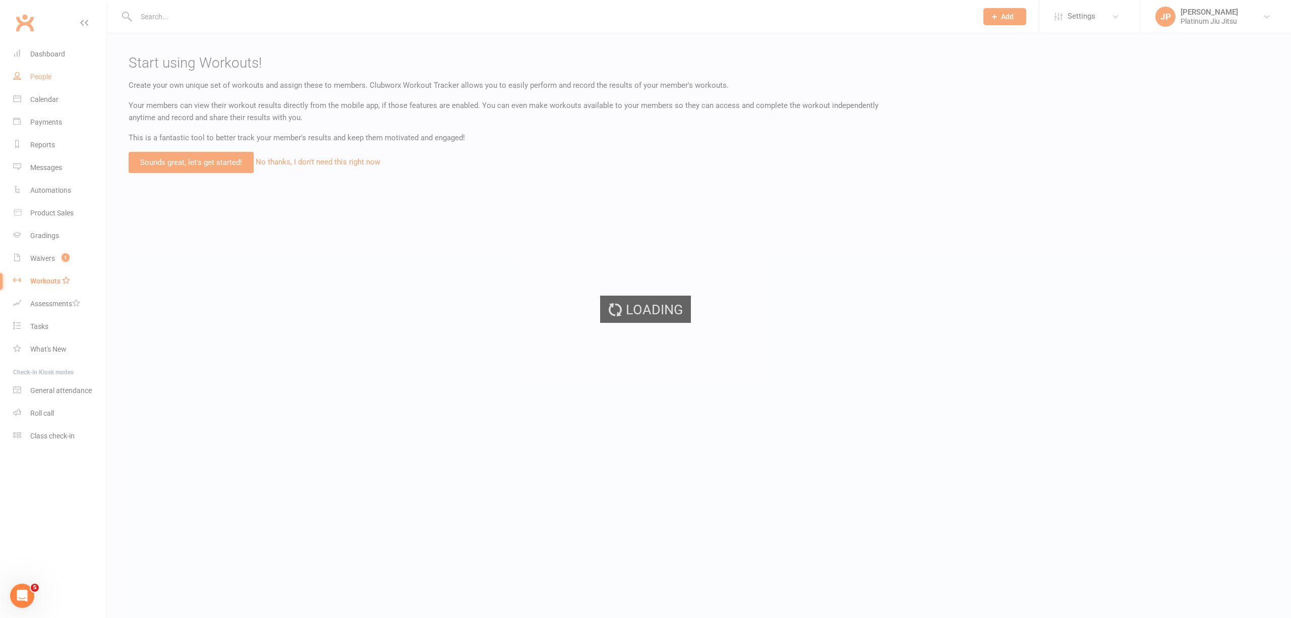
select select "100"
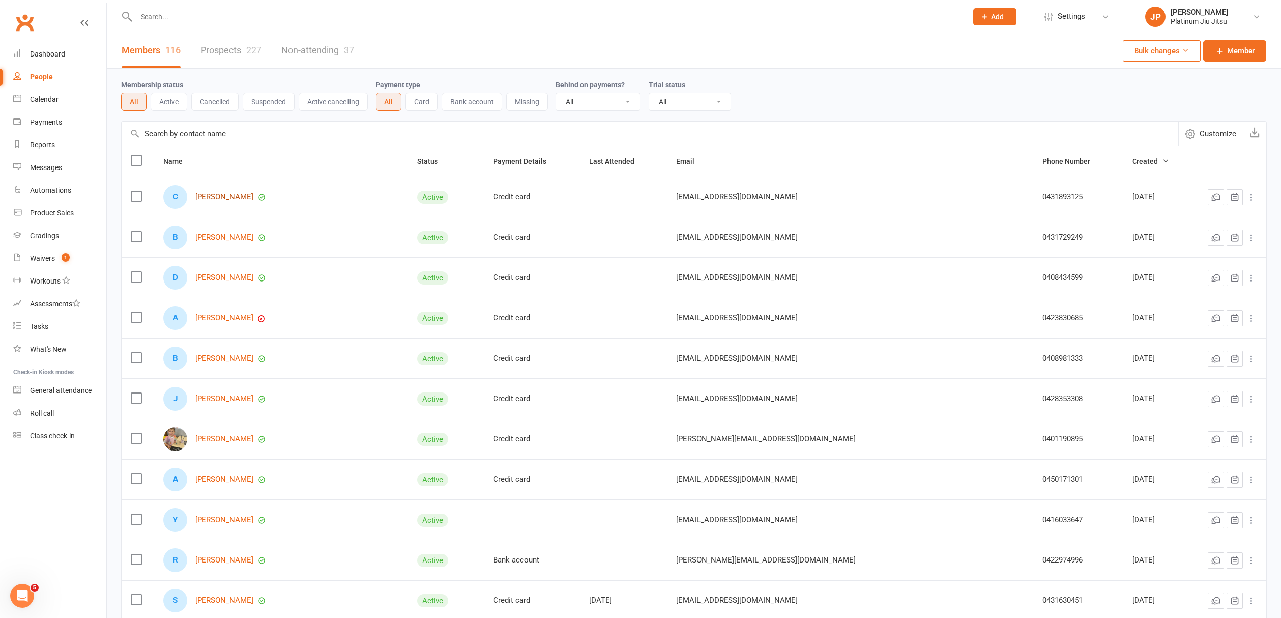
click at [218, 196] on link "[PERSON_NAME]" at bounding box center [224, 197] width 58 height 9
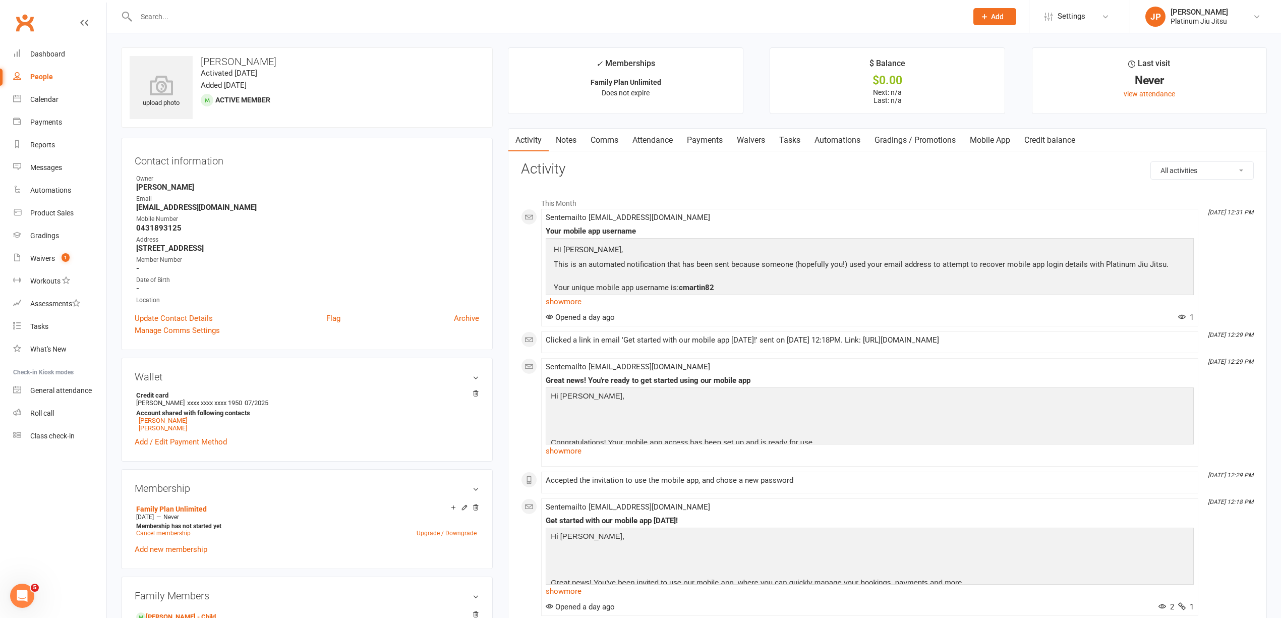
click at [928, 140] on link "Gradings / Promotions" at bounding box center [914, 140] width 95 height 23
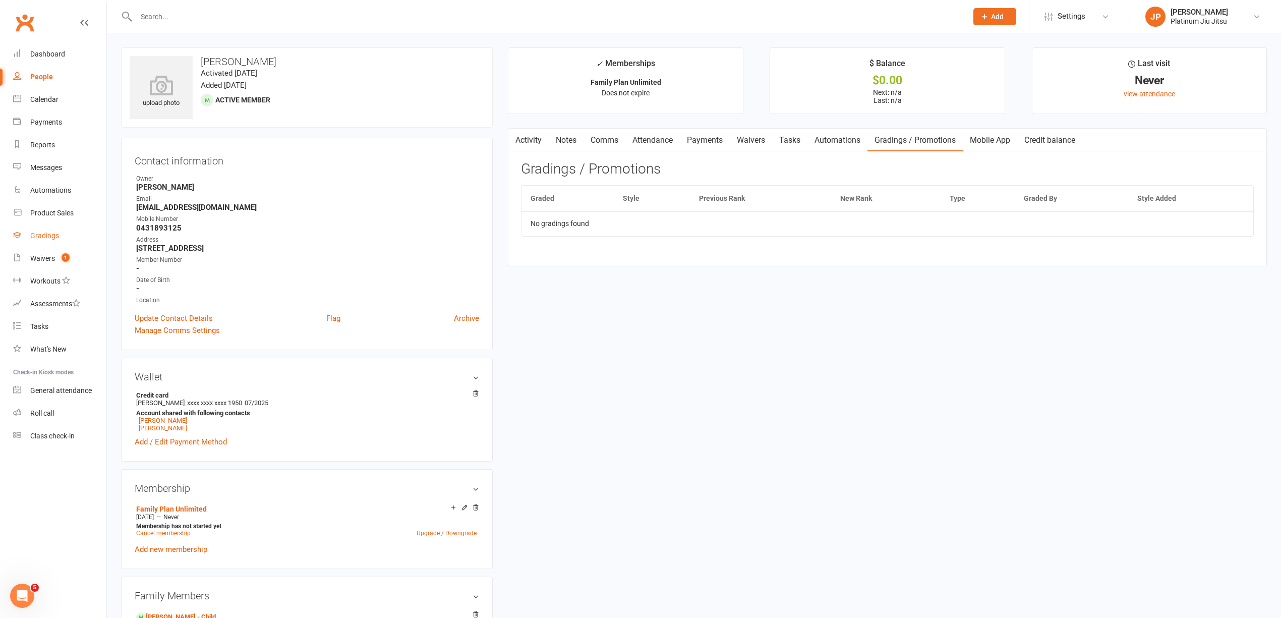
click at [51, 236] on div "Gradings" at bounding box center [44, 235] width 29 height 8
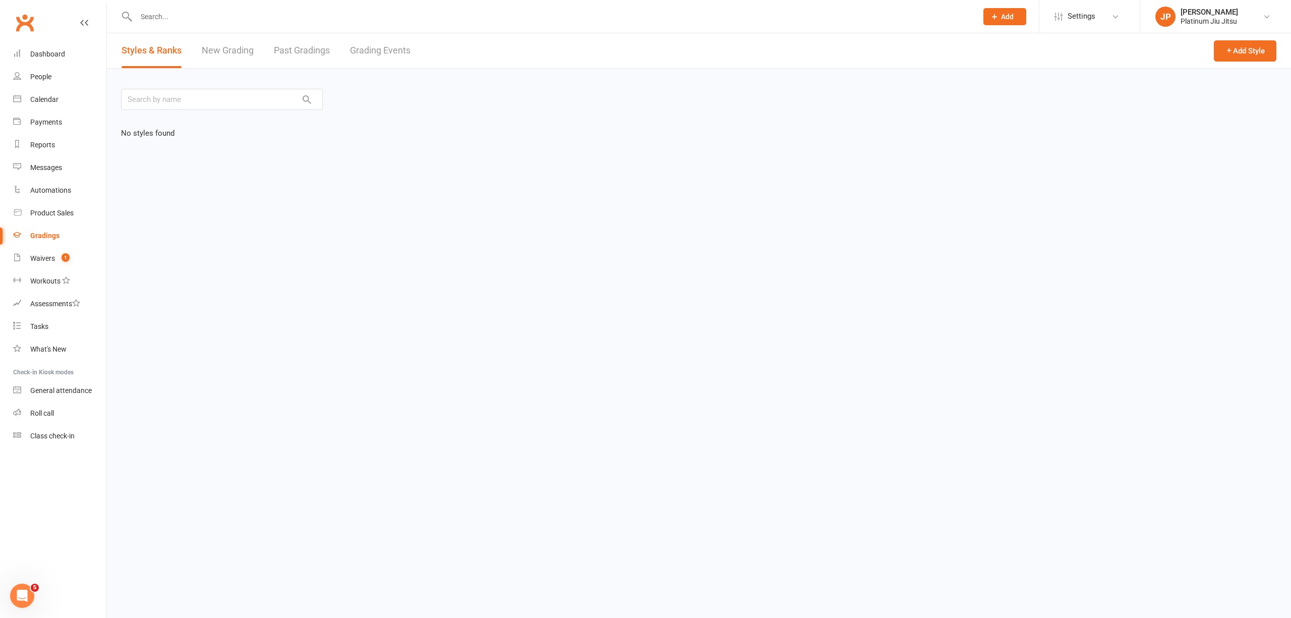
click at [232, 57] on link "New Grading" at bounding box center [228, 50] width 52 height 35
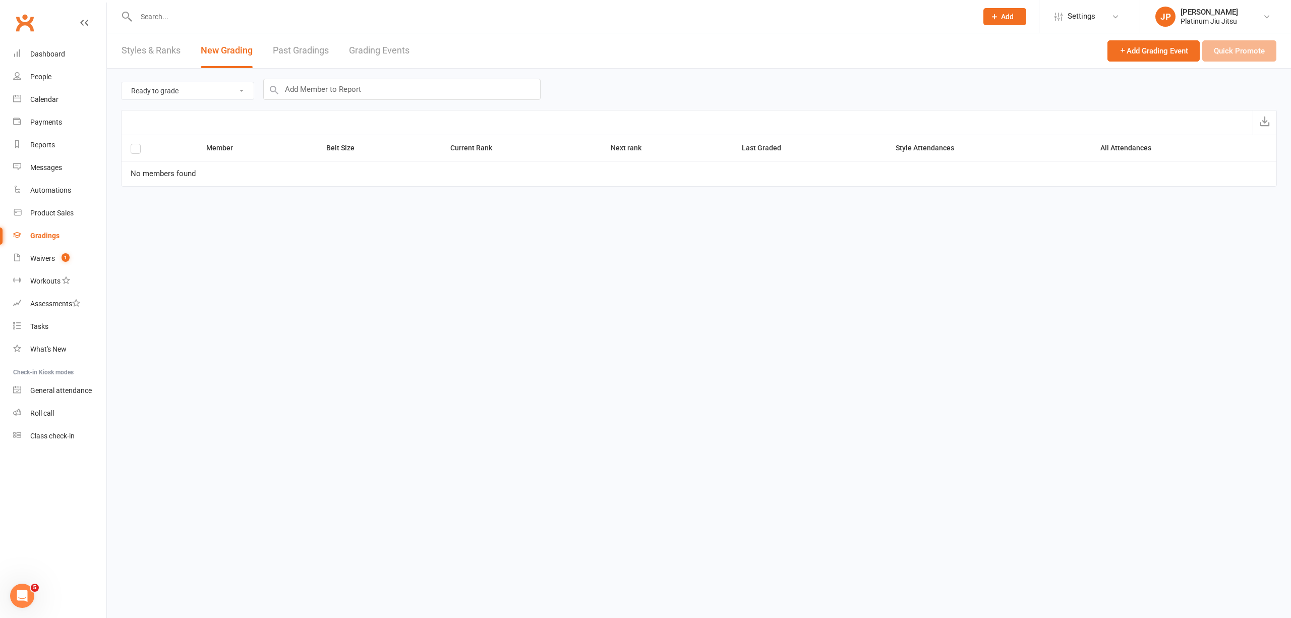
click at [327, 50] on link "Past Gradings" at bounding box center [301, 50] width 56 height 35
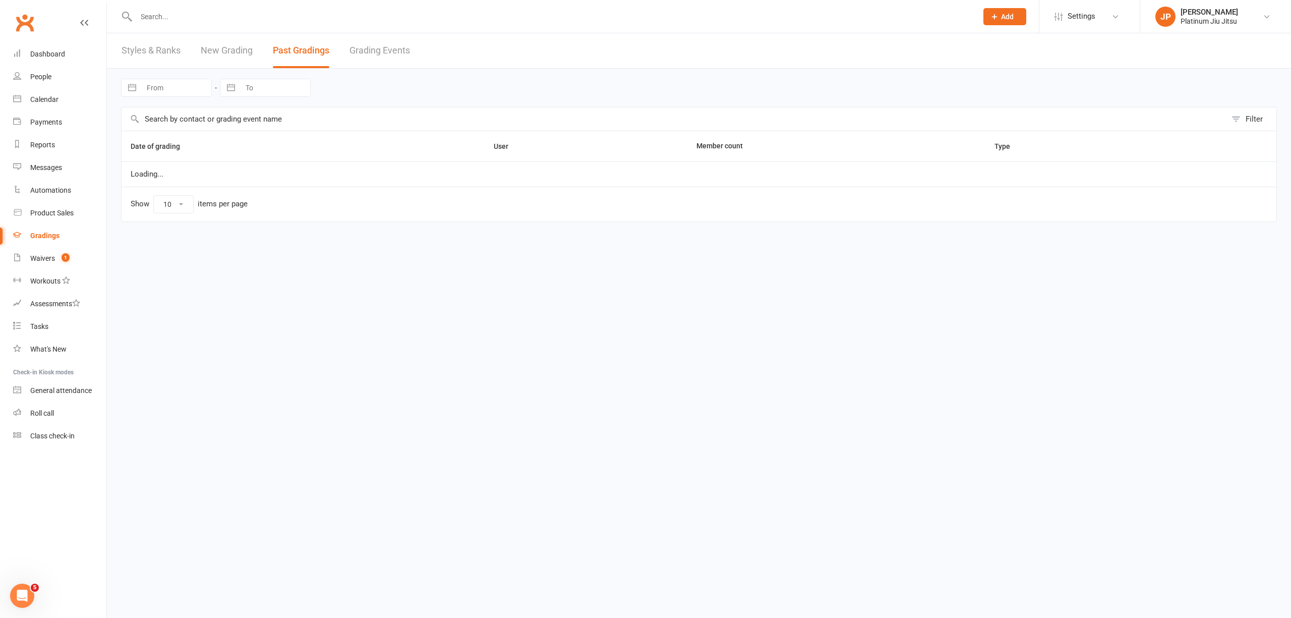
click at [393, 51] on link "Grading Events" at bounding box center [379, 50] width 61 height 35
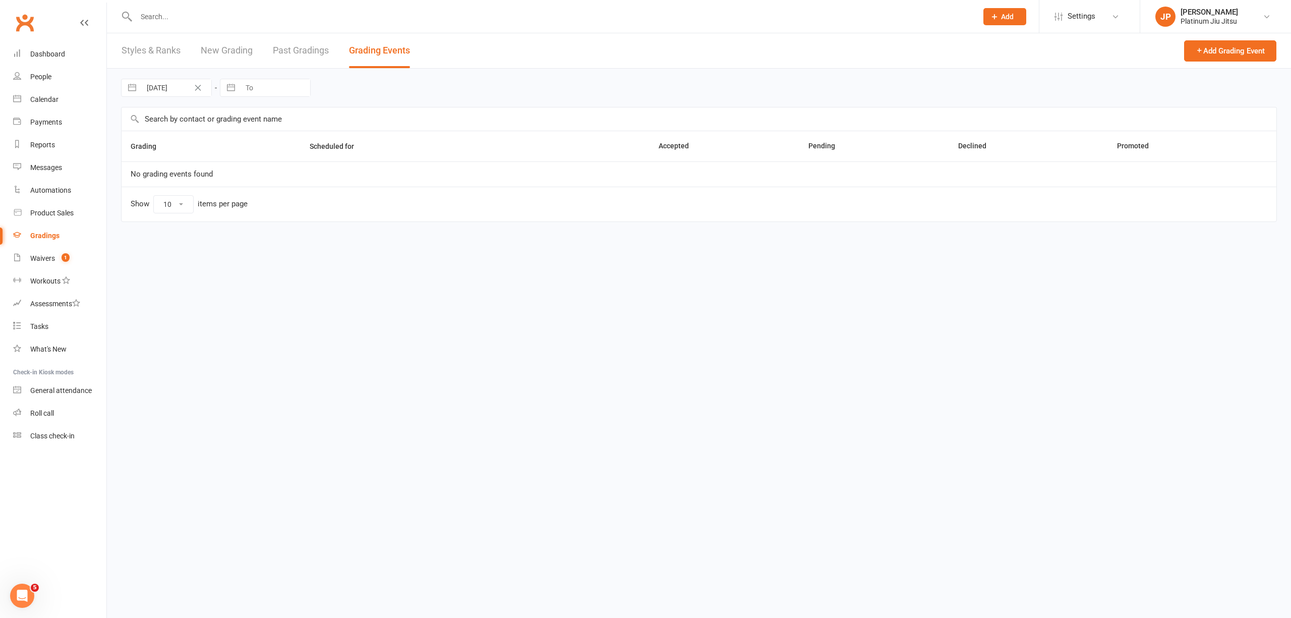
click at [154, 50] on link "Styles & Ranks" at bounding box center [151, 50] width 59 height 35
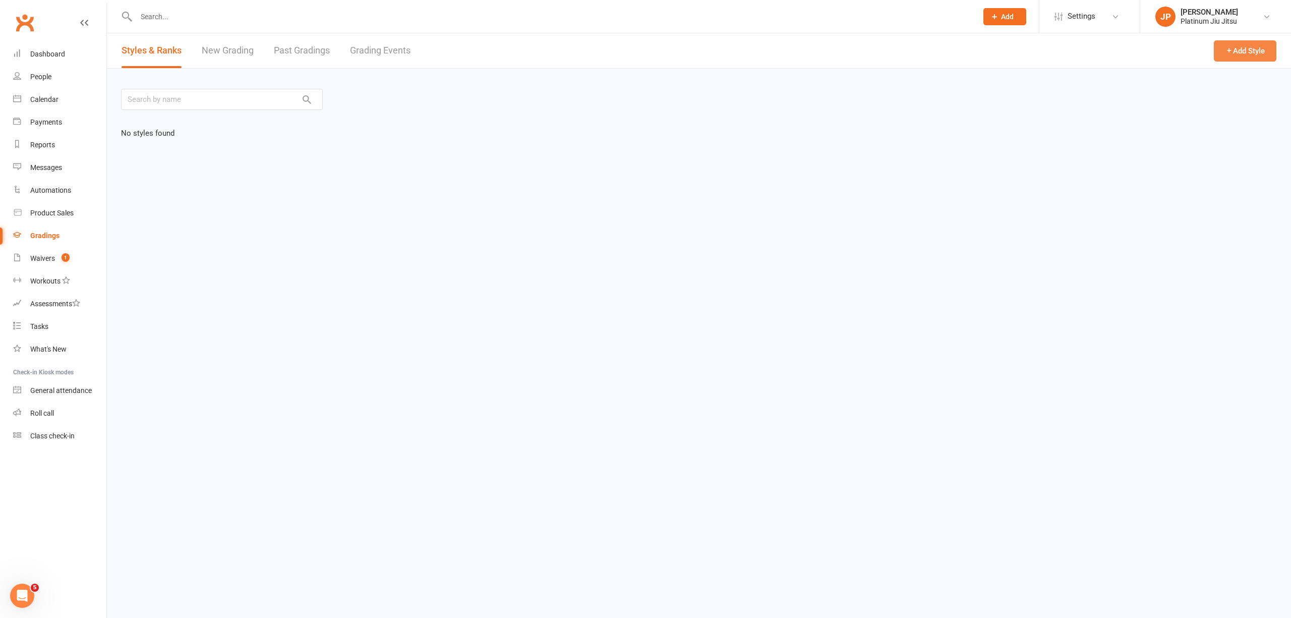
click at [1247, 51] on button "Add Style" at bounding box center [1245, 50] width 63 height 21
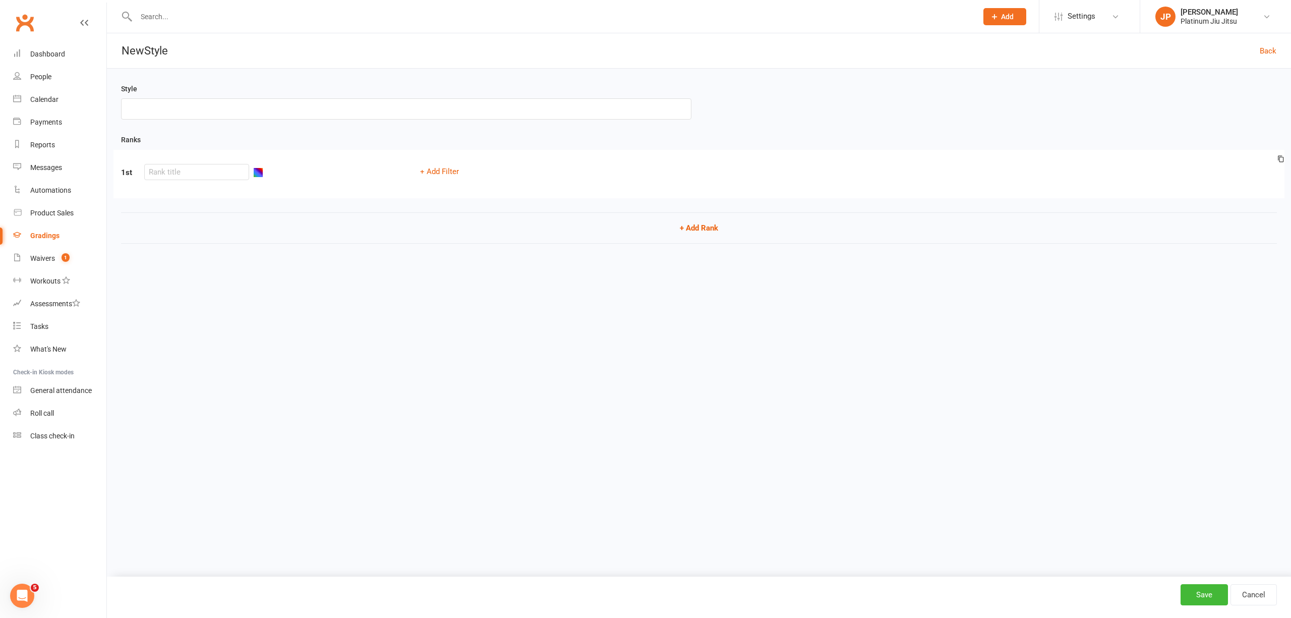
click at [160, 114] on input "text" at bounding box center [406, 108] width 570 height 21
click at [186, 180] on input "text" at bounding box center [196, 172] width 105 height 16
click at [226, 114] on input "text" at bounding box center [406, 108] width 570 height 21
type input "White Belt"
click at [450, 179] on button "+ Add Filter" at bounding box center [439, 171] width 51 height 15
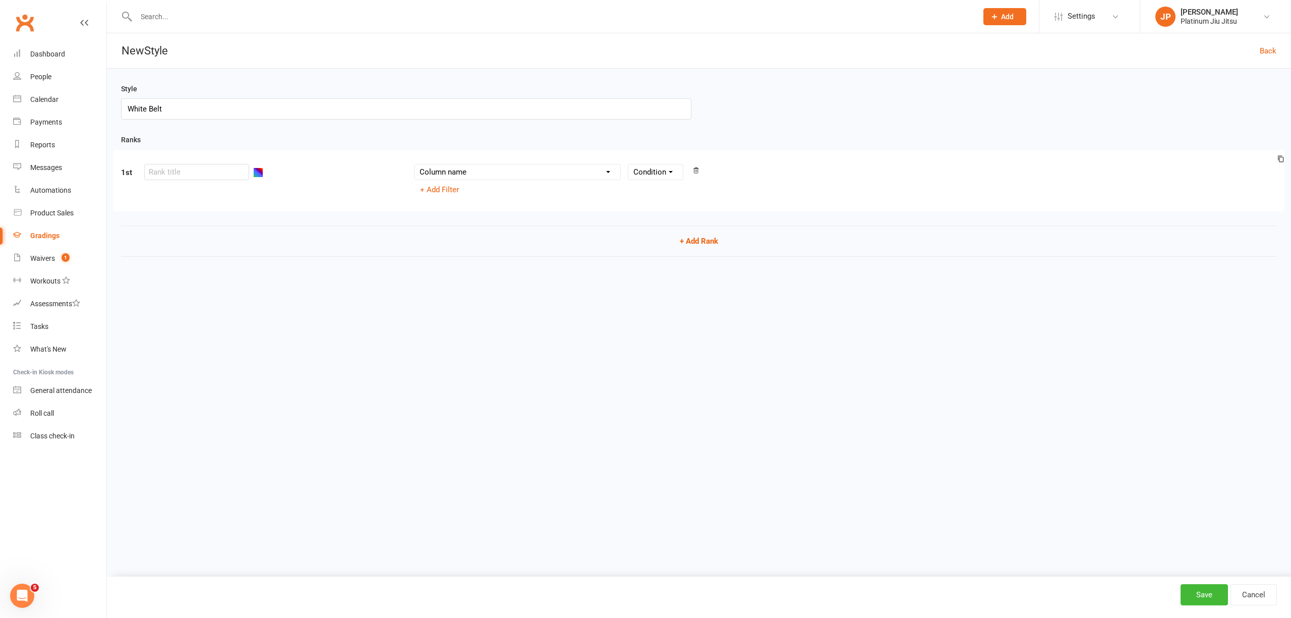
click at [509, 180] on select "Column name Belt Size Active for Grading? Most Recent Promotion All Classes Att…" at bounding box center [517, 171] width 206 height 15
drag, startPoint x: 729, startPoint y: 339, endPoint x: 741, endPoint y: 333, distance: 14.2
click at [734, 325] on html "Prospect Member Non-attending contact Class / event Appointment Grading event T…" at bounding box center [645, 162] width 1291 height 325
click at [645, 249] on button "+ Add Rank" at bounding box center [699, 240] width 1156 height 31
click at [190, 172] on input "text" at bounding box center [196, 172] width 105 height 16
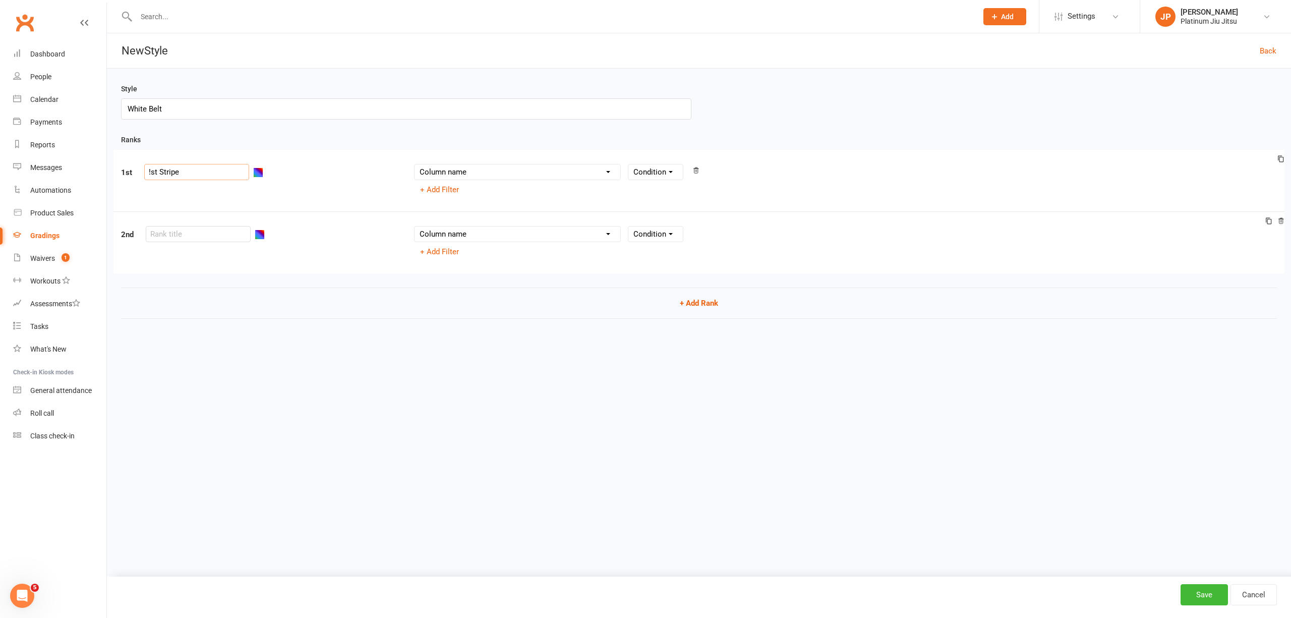
click at [152, 180] on input "!st Stripe" at bounding box center [196, 172] width 105 height 16
type input "1st Stripe"
click at [197, 236] on input "text" at bounding box center [198, 234] width 105 height 16
type input "2nd Stripe White"
click at [209, 180] on input "1st Stripe" at bounding box center [196, 172] width 105 height 16
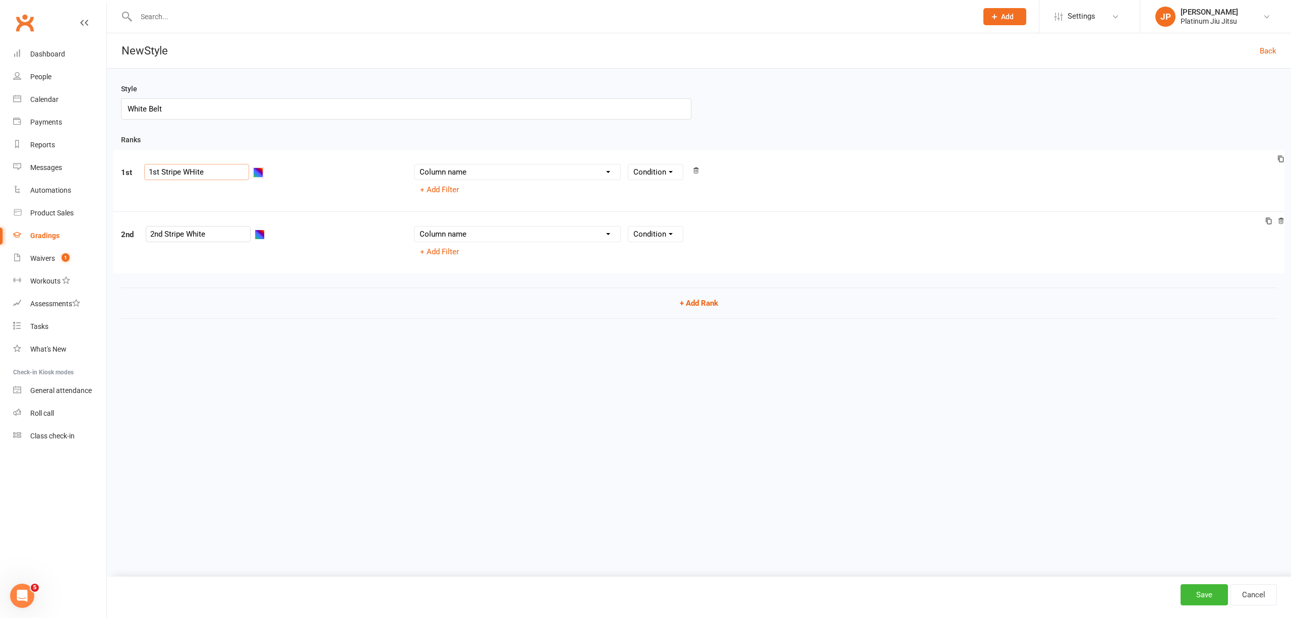
type input "1st Stripe WHite"
click at [253, 174] on button "button" at bounding box center [258, 172] width 10 height 10
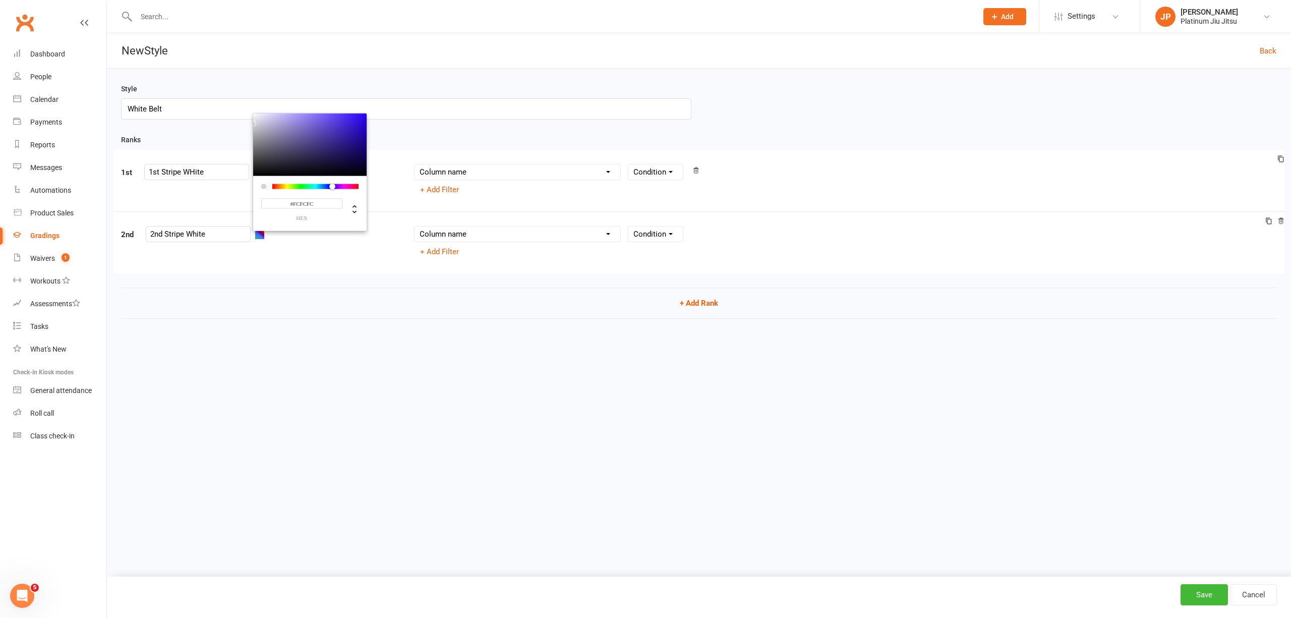
type input "#FFFFFF"
drag, startPoint x: 288, startPoint y: 152, endPoint x: 191, endPoint y: 72, distance: 126.8
click at [191, 72] on div "Style White Belt Ranks 1st 1st Stripe WHite #FFFFFF hex Column name Belt Size A…" at bounding box center [699, 208] width 1184 height 278
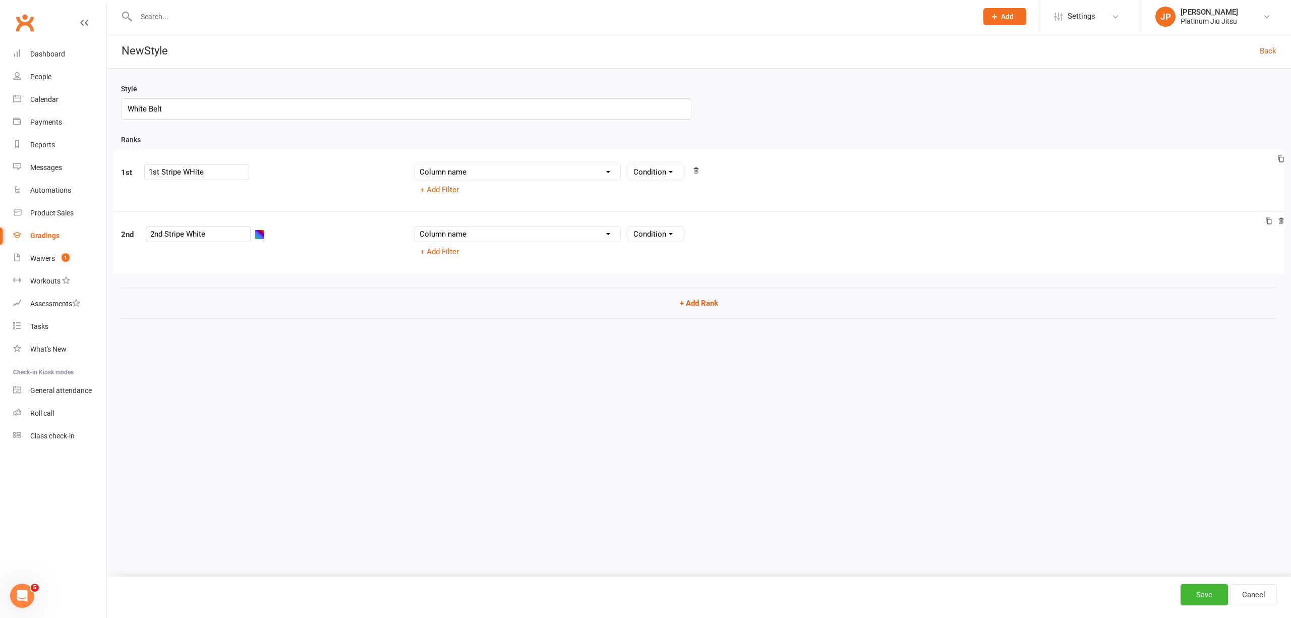
click at [319, 272] on div "2nd 2nd Stripe White Column name Belt Size Active for Grading? Most Recent Prom…" at bounding box center [698, 242] width 1171 height 62
click at [255, 239] on button "button" at bounding box center [260, 234] width 10 height 10
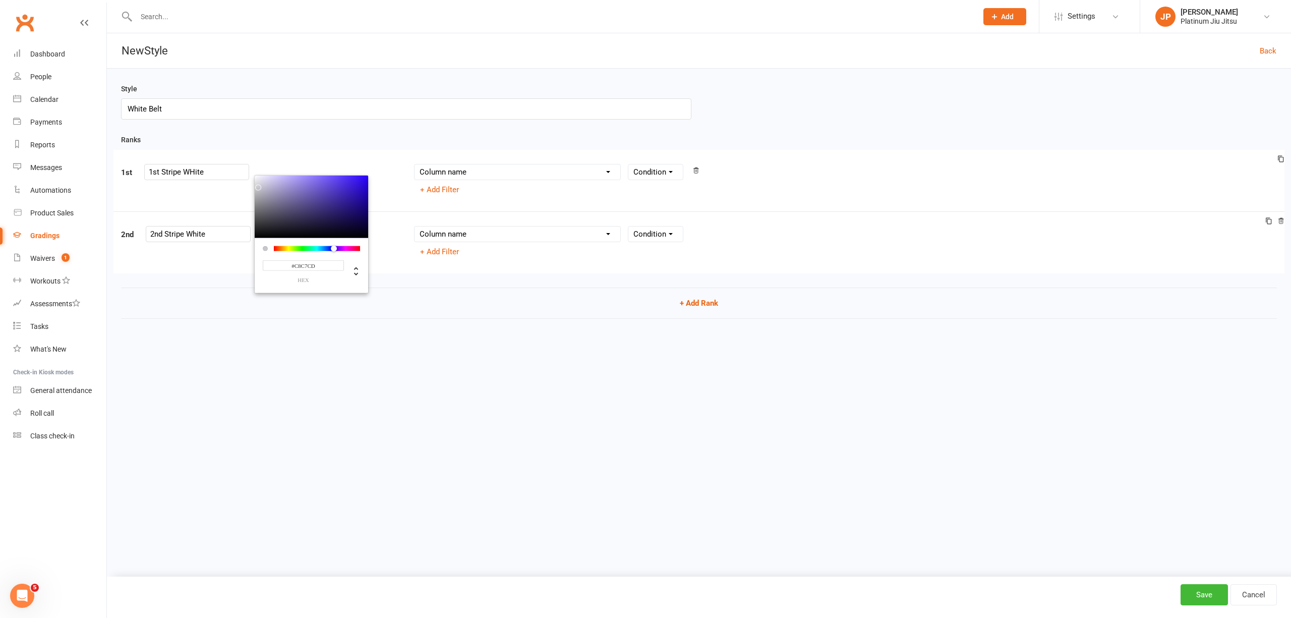
type input "#FFFFFF"
drag, startPoint x: 250, startPoint y: 190, endPoint x: 152, endPoint y: 121, distance: 120.2
click at [152, 117] on div "Style White Belt Ranks 1st 1st Stripe WHite Column name Belt Size Active for Gr…" at bounding box center [699, 208] width 1184 height 278
click at [376, 350] on html "Prospect Member Non-attending contact Class / event Appointment Grading event T…" at bounding box center [645, 193] width 1291 height 387
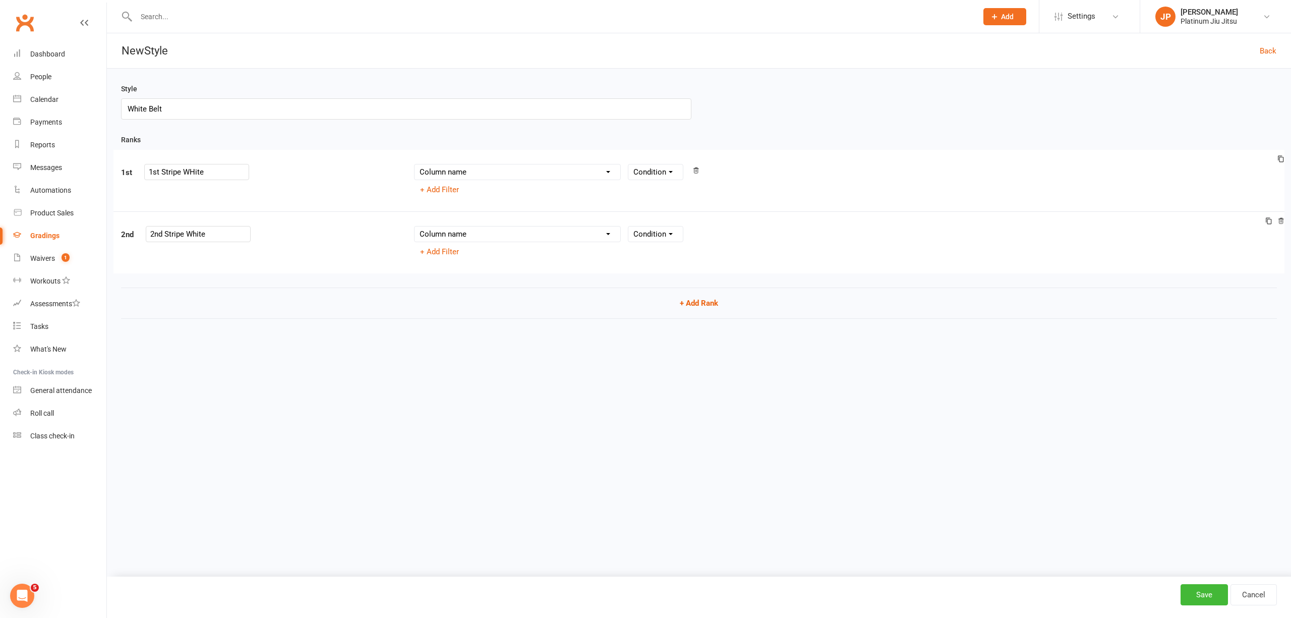
click at [525, 236] on select "Column name Belt Size Active for Grading? Most Recent Promotion All Classes Att…" at bounding box center [517, 233] width 206 height 15
drag, startPoint x: 616, startPoint y: 388, endPoint x: 841, endPoint y: 342, distance: 229.5
click at [619, 387] on html "Prospect Member Non-attending contact Class / event Appointment Grading event T…" at bounding box center [645, 193] width 1291 height 387
click at [60, 53] on div "Dashboard" at bounding box center [47, 54] width 35 height 8
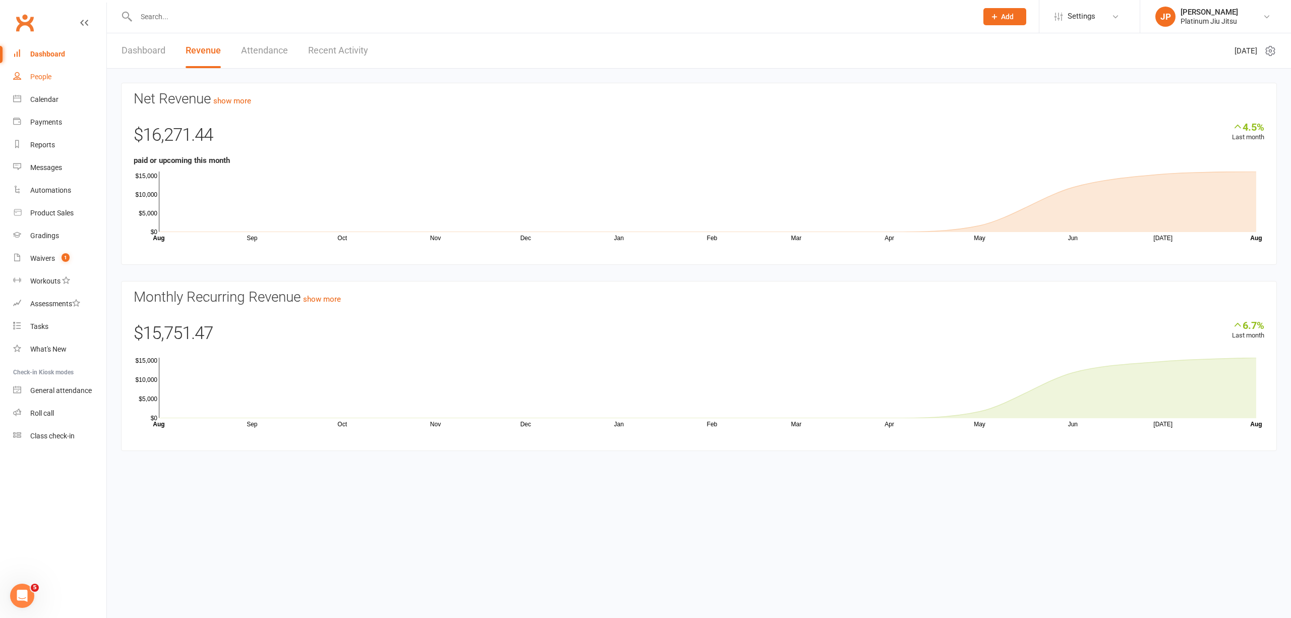
click at [46, 71] on link "People" at bounding box center [59, 77] width 93 height 23
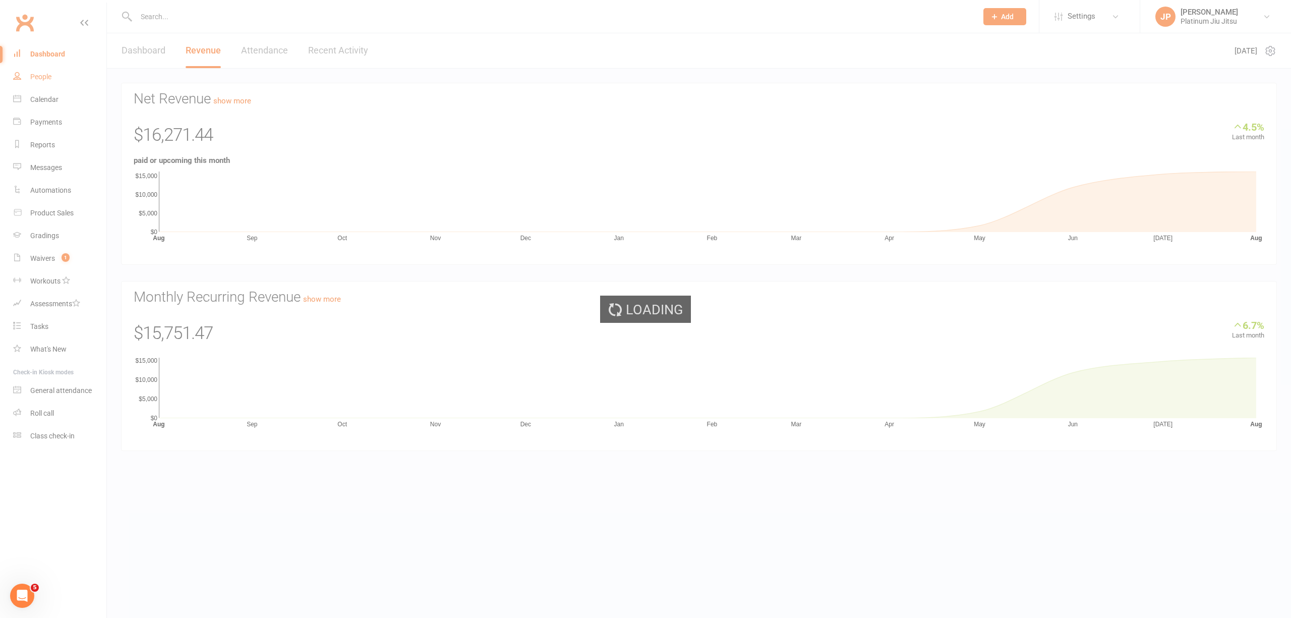
select select "100"
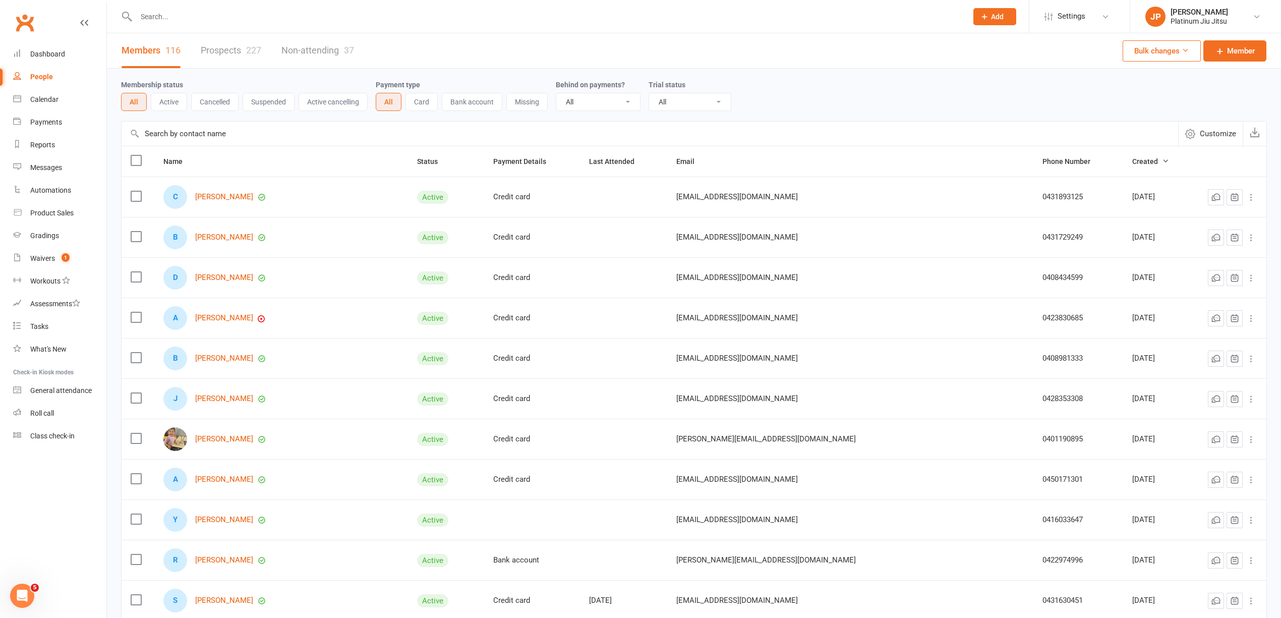
click at [188, 10] on input "text" at bounding box center [546, 17] width 827 height 14
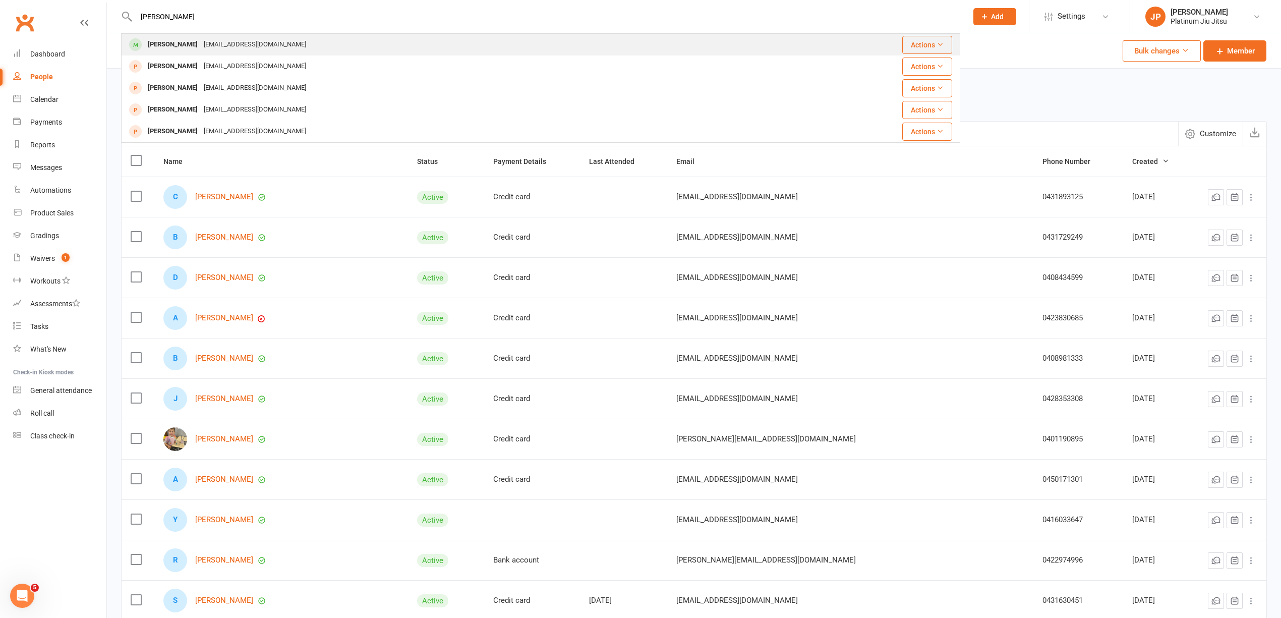
type input "[PERSON_NAME]"
click at [201, 41] on div "[EMAIL_ADDRESS][DOMAIN_NAME]" at bounding box center [255, 44] width 108 height 15
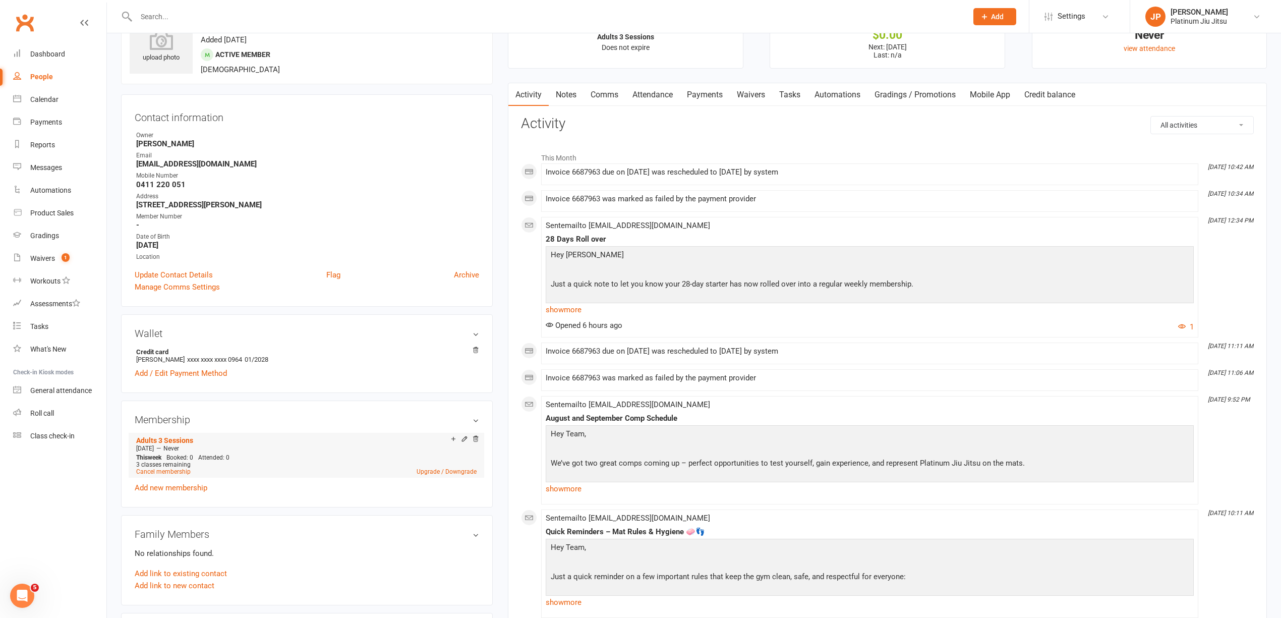
scroll to position [67, 0]
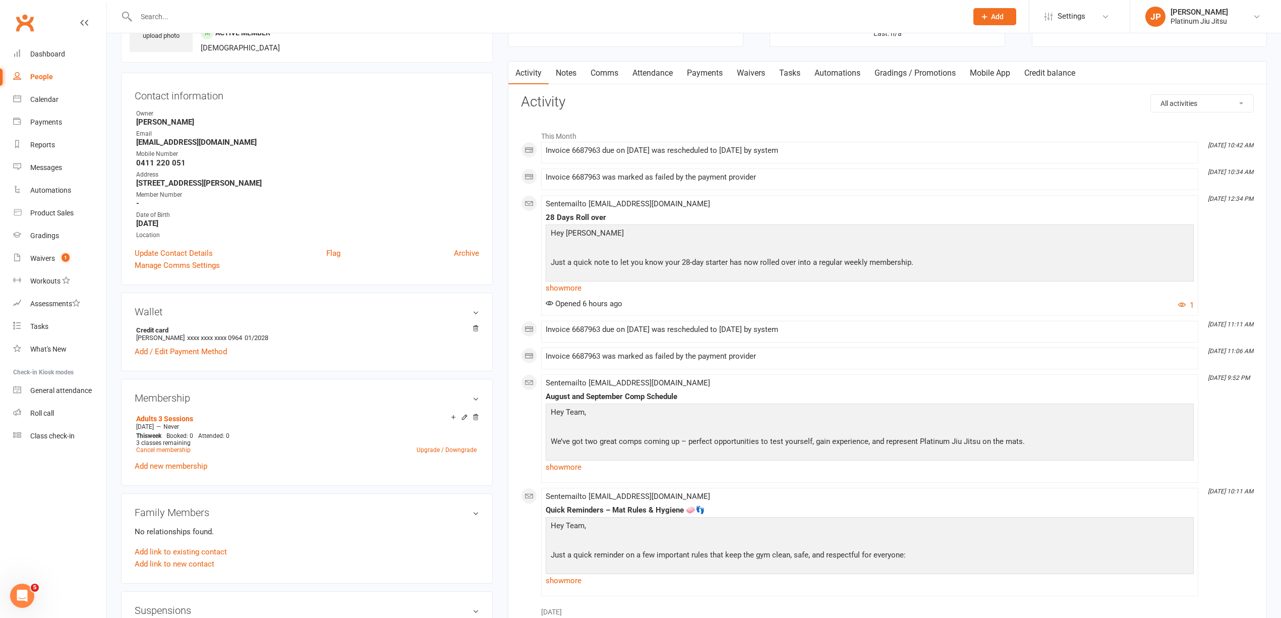
click at [461, 419] on icon at bounding box center [464, 416] width 7 height 7
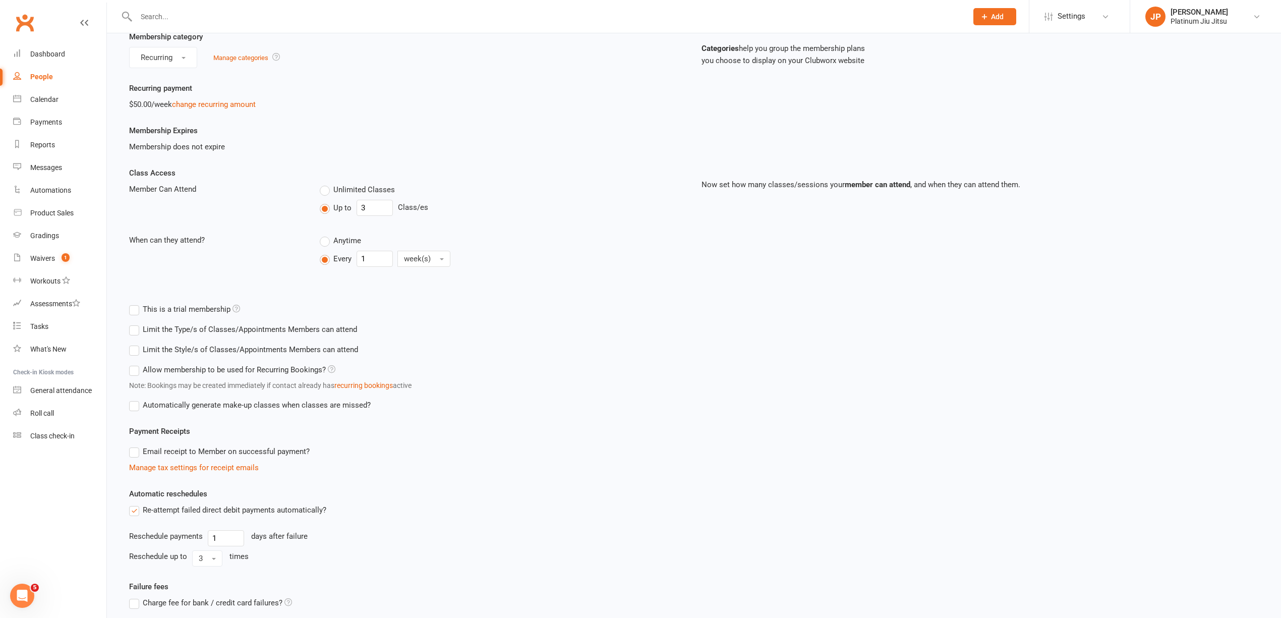
scroll to position [193, 0]
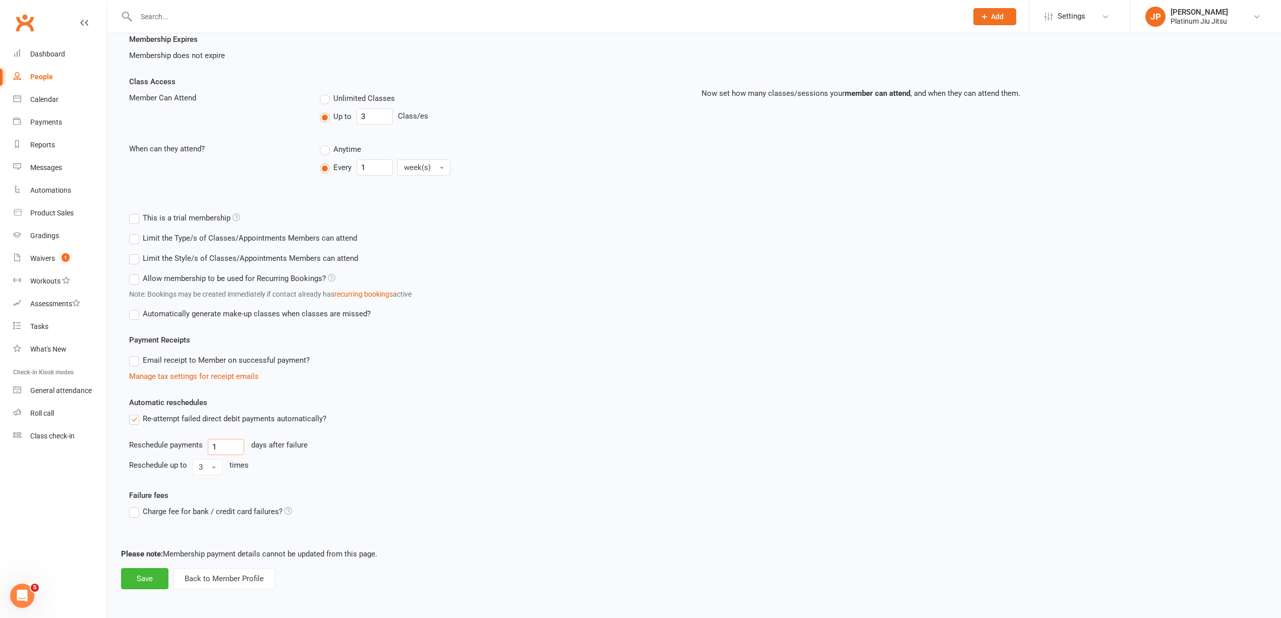
drag, startPoint x: 232, startPoint y: 445, endPoint x: 169, endPoint y: 436, distance: 63.6
click at [174, 439] on div "Reschedule payments 1 days after failure" at bounding box center [407, 447] width 557 height 16
type input "2"
click at [142, 581] on button "Save" at bounding box center [144, 578] width 47 height 21
